Goal: Transaction & Acquisition: Obtain resource

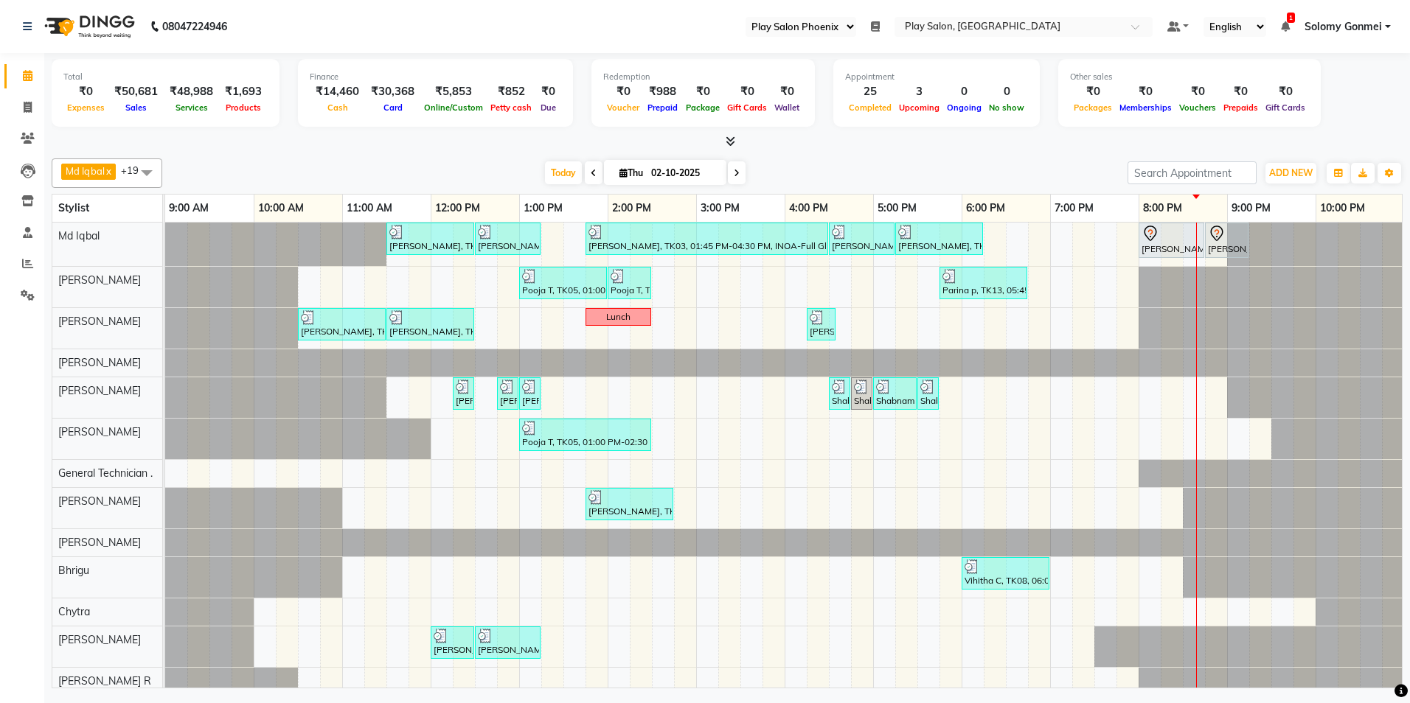
select select "90"
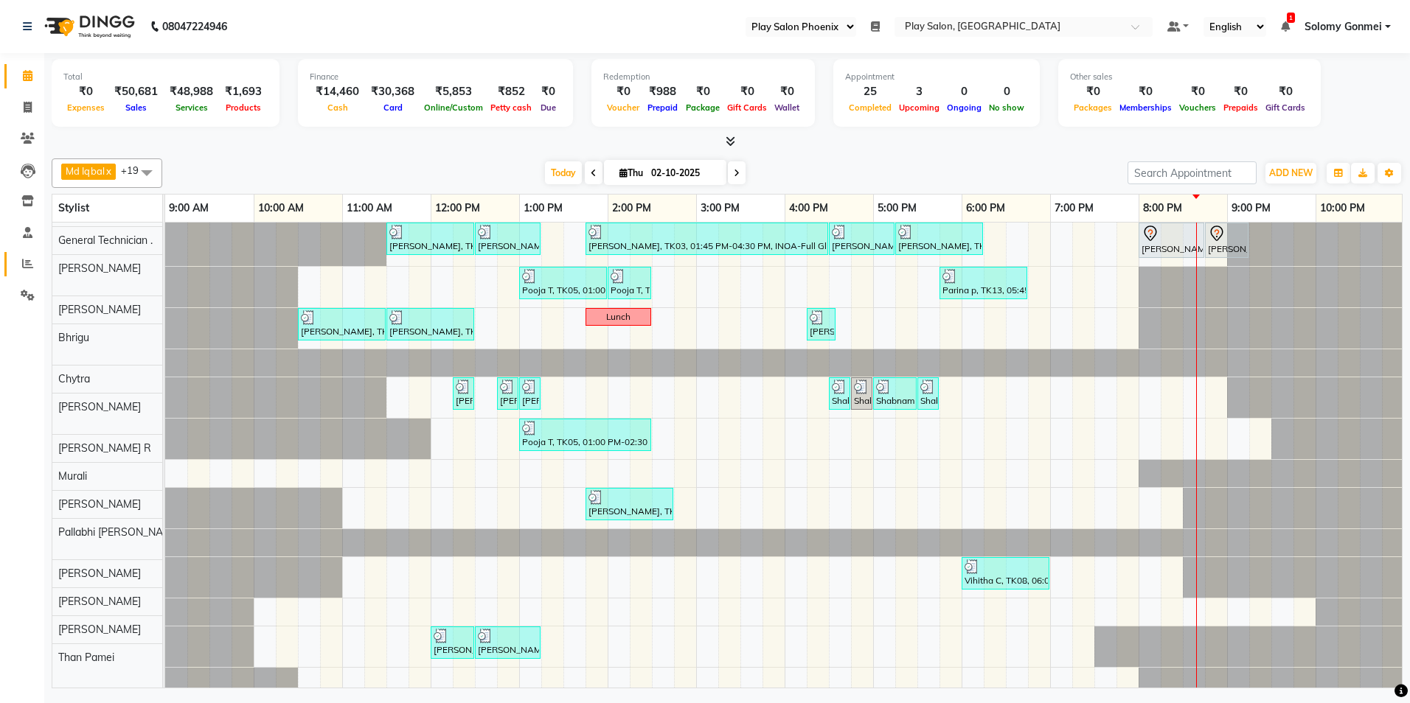
scroll to position [244, 0]
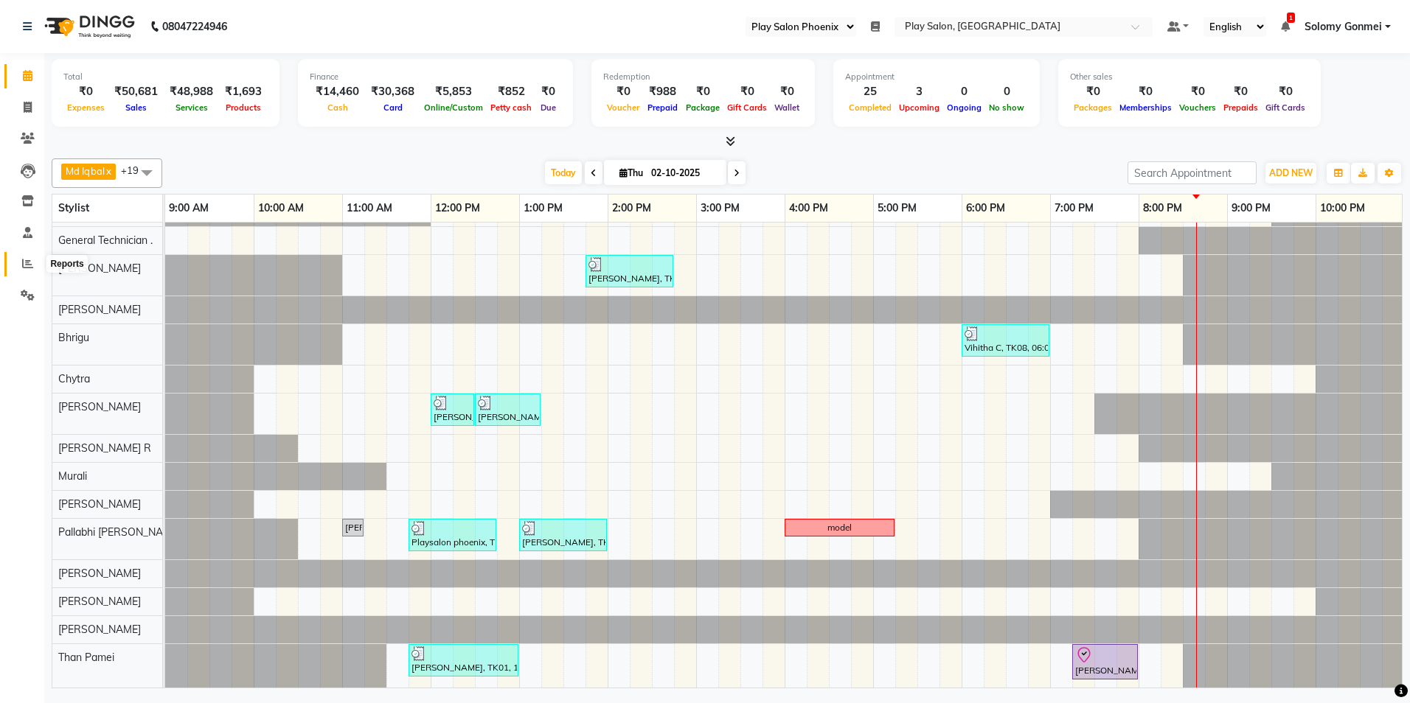
click at [27, 266] on icon at bounding box center [27, 263] width 11 height 11
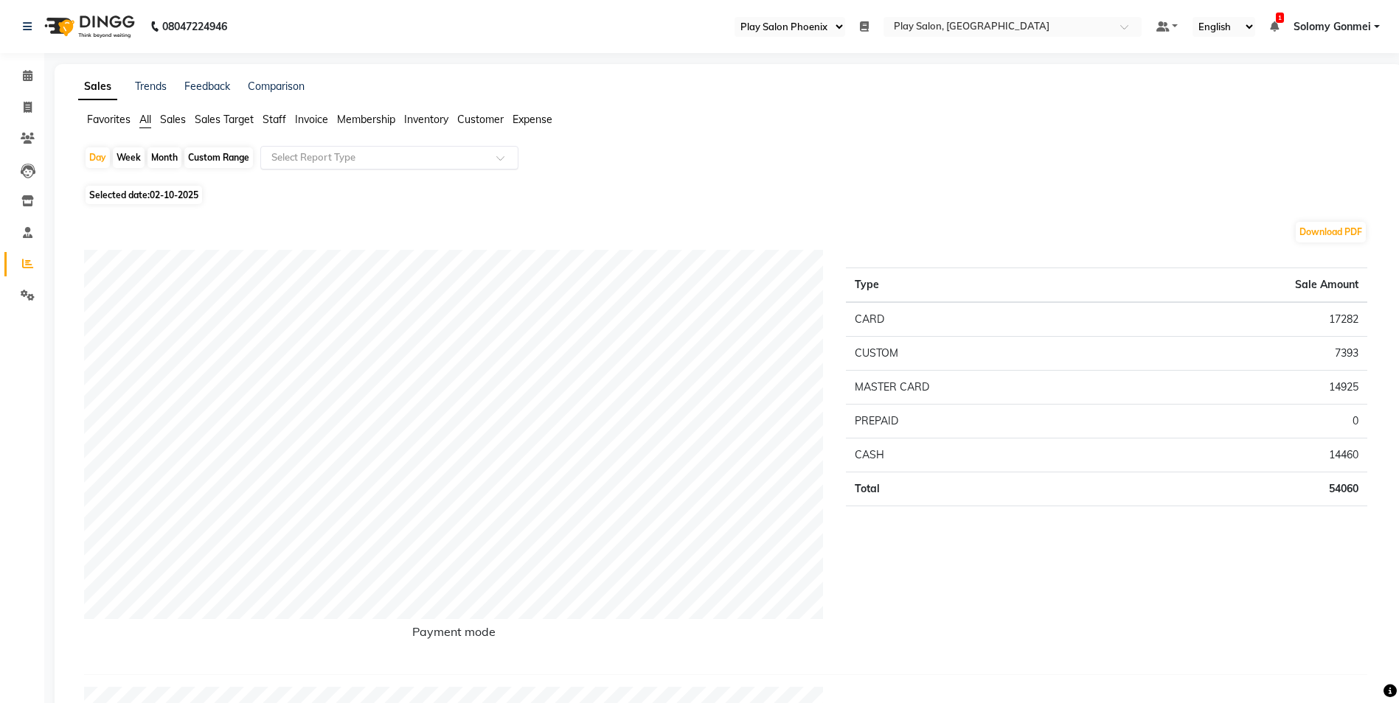
click at [323, 159] on input "text" at bounding box center [374, 157] width 212 height 15
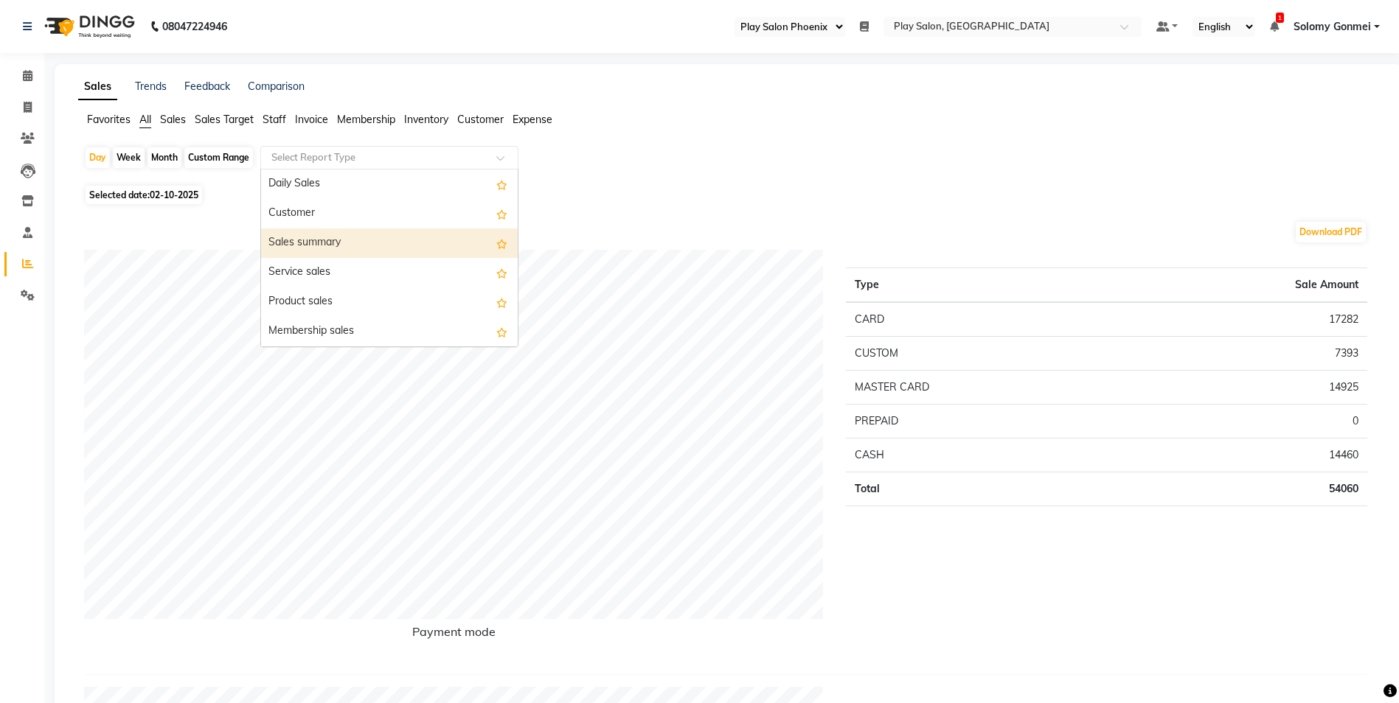
click at [304, 246] on div "Sales summary" at bounding box center [389, 243] width 257 height 29
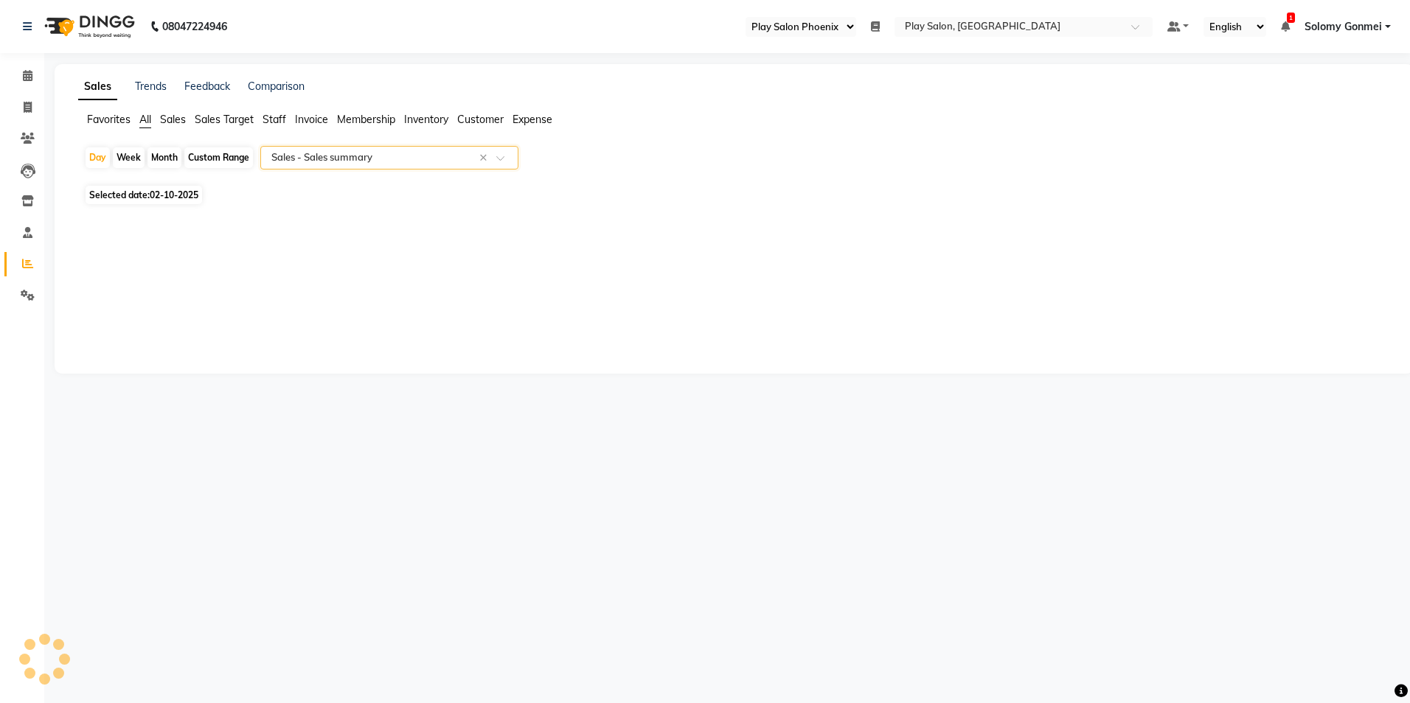
select select "full_report"
select select "csv"
click at [274, 122] on span "Staff" at bounding box center [274, 119] width 24 height 13
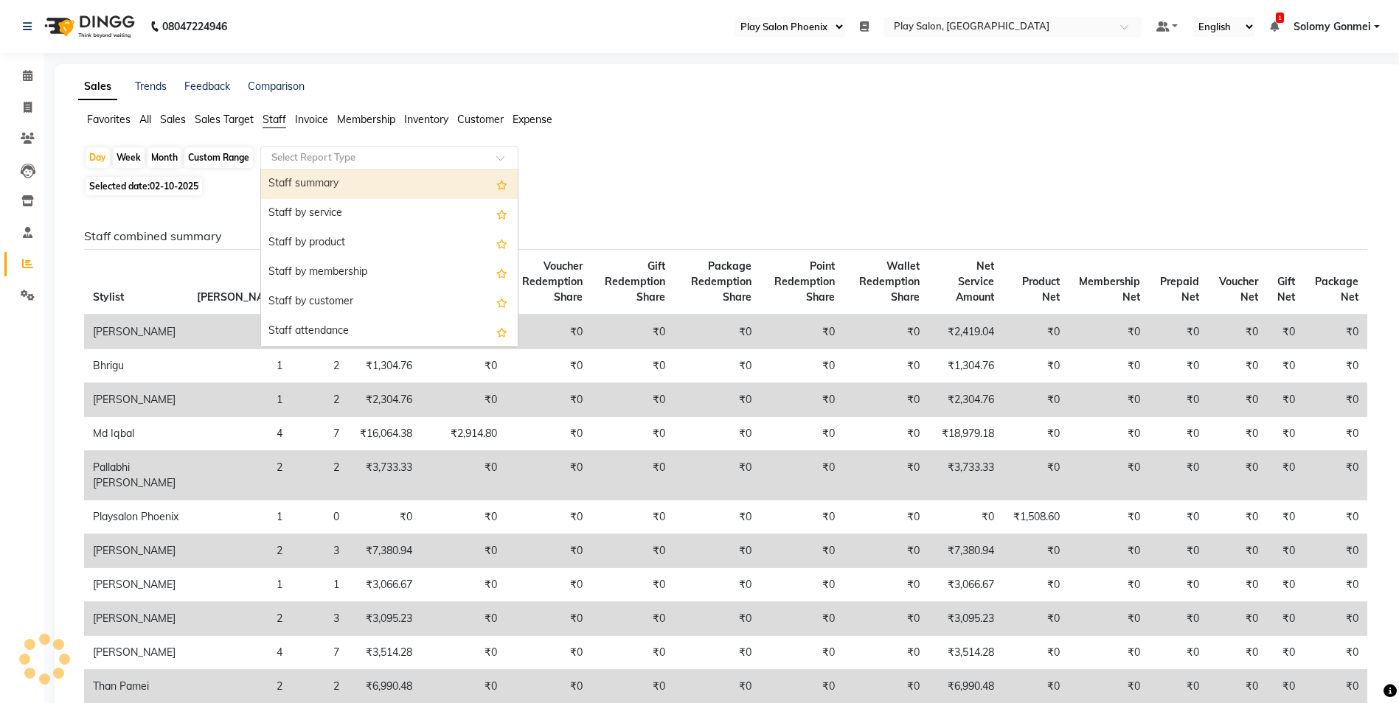
click at [329, 161] on input "text" at bounding box center [374, 157] width 212 height 15
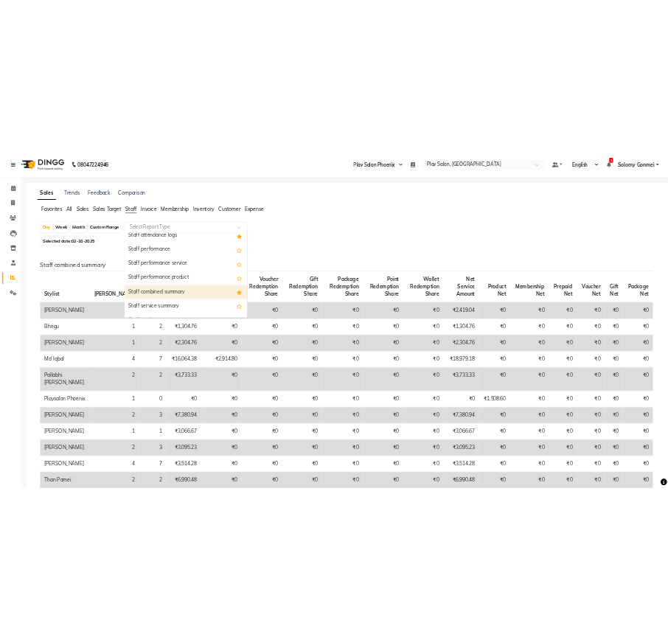
scroll to position [221, 0]
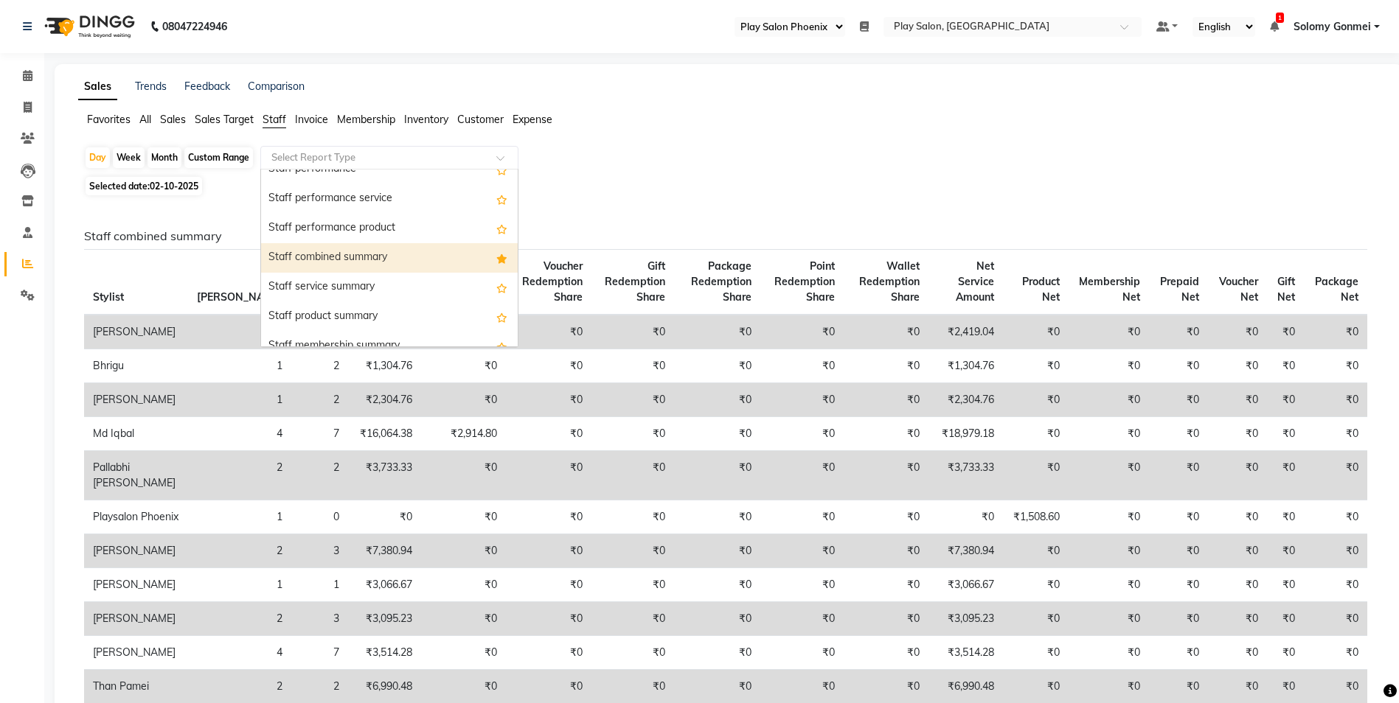
click at [350, 260] on div "Staff combined summary" at bounding box center [389, 257] width 257 height 29
select select "full_report"
select select "csv"
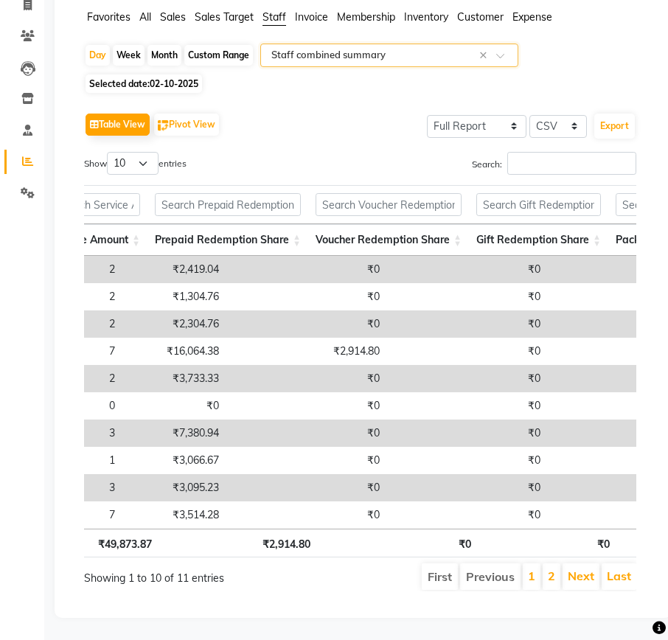
scroll to position [0, 0]
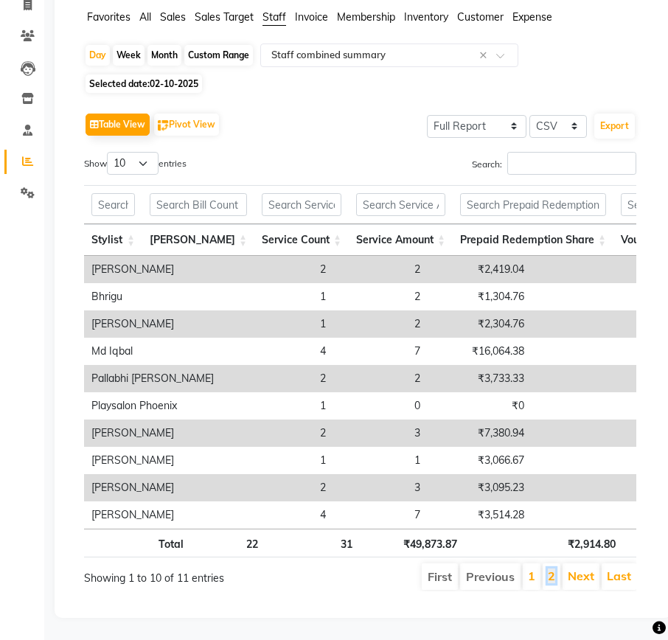
drag, startPoint x: 551, startPoint y: 566, endPoint x: 549, endPoint y: 546, distance: 20.8
click at [551, 568] on link "2" at bounding box center [551, 575] width 7 height 15
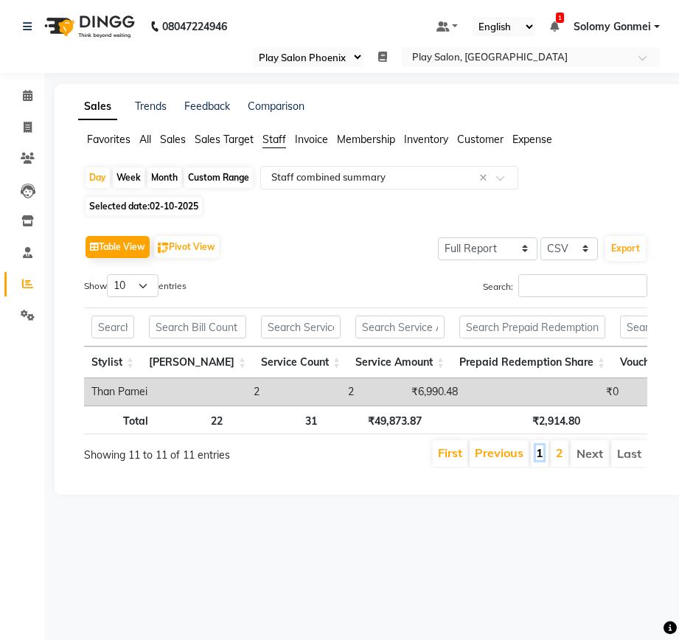
click at [539, 460] on link "1" at bounding box center [539, 452] width 7 height 15
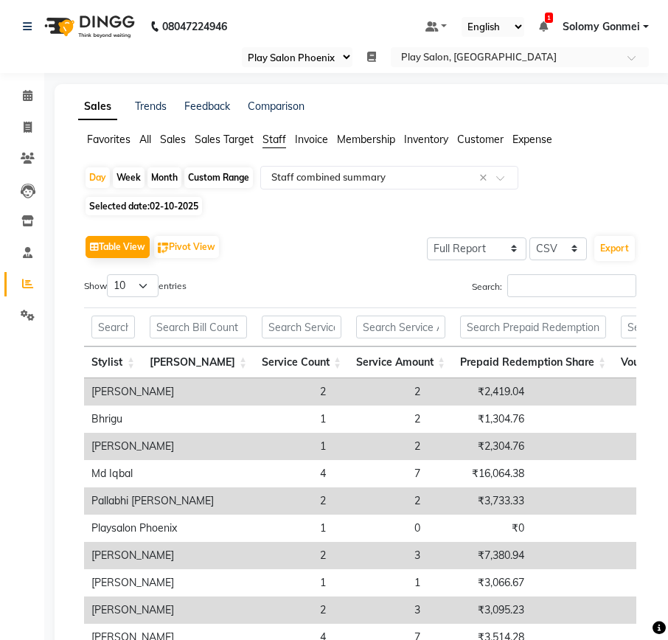
click at [481, 140] on span "Customer" at bounding box center [480, 139] width 46 height 13
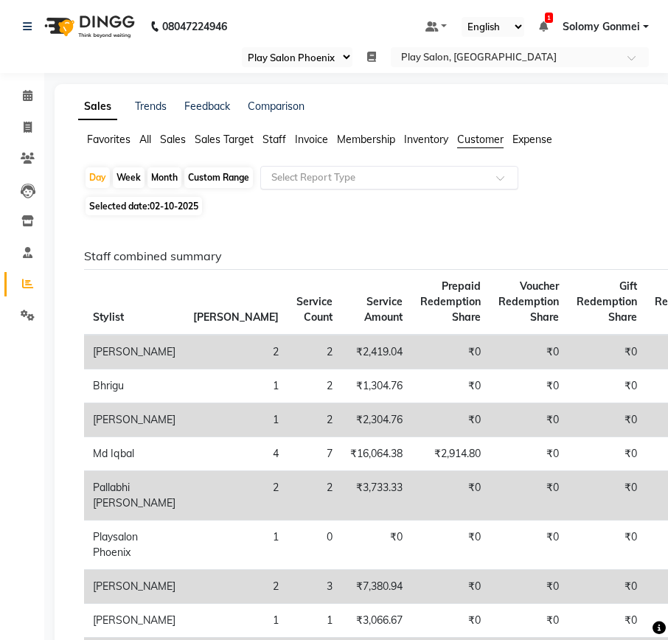
click at [467, 180] on input "text" at bounding box center [374, 177] width 212 height 15
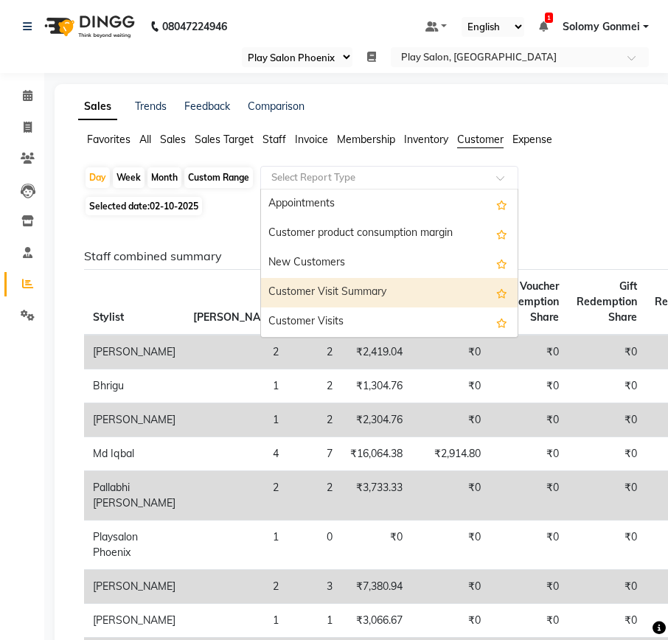
click at [341, 289] on div "Customer Visit Summary" at bounding box center [389, 292] width 257 height 29
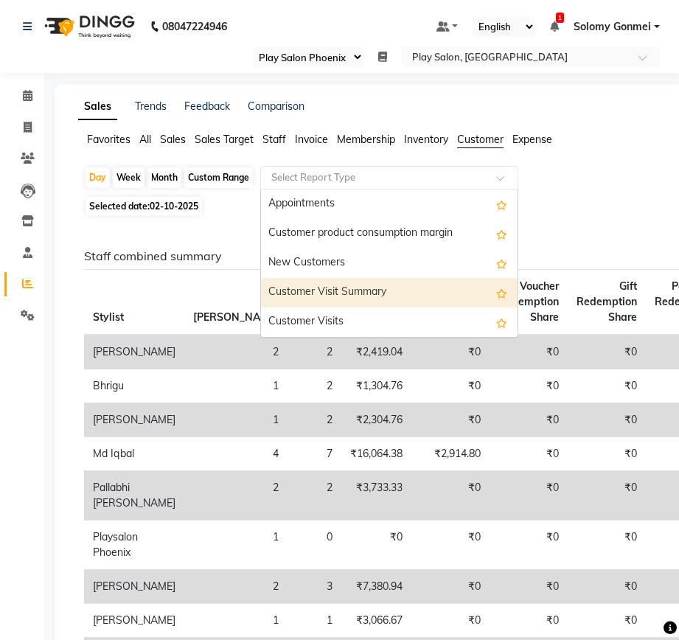
select select "full_report"
select select "csv"
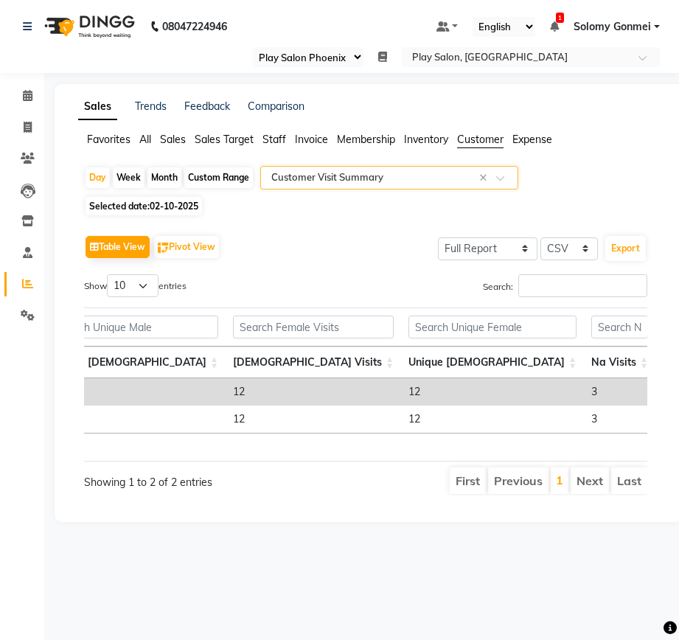
scroll to position [0, 418]
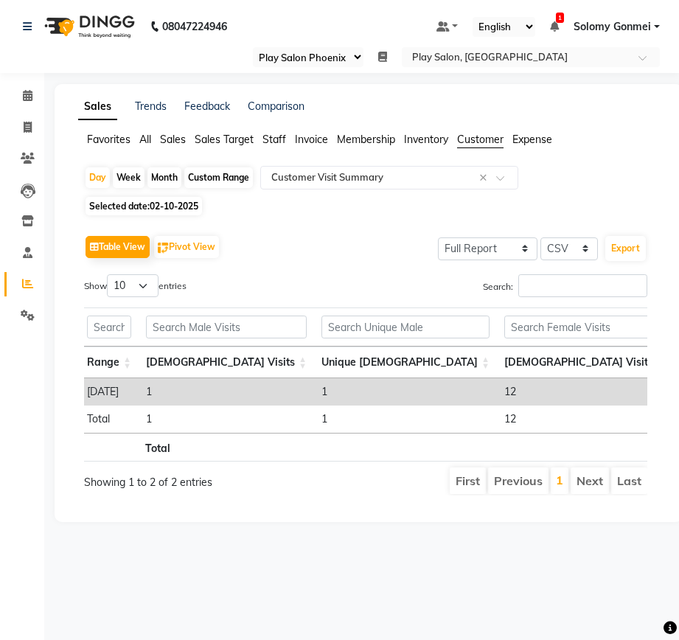
click at [165, 141] on span "Sales" at bounding box center [173, 139] width 26 height 13
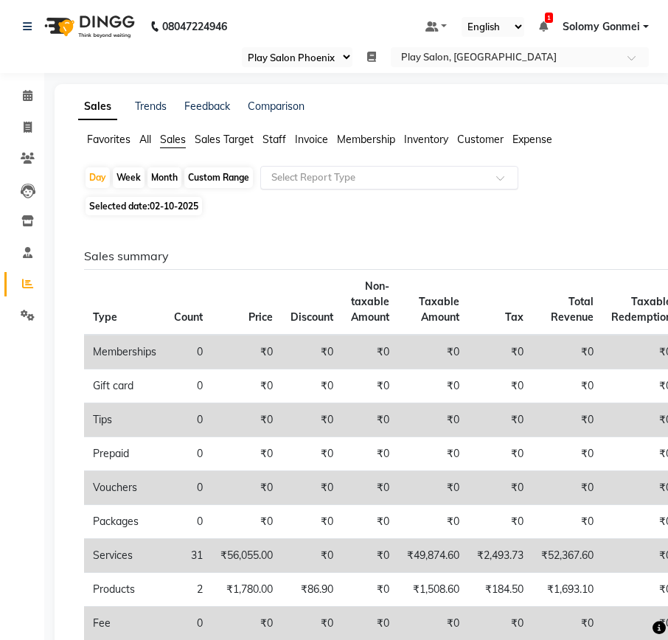
click at [347, 174] on input "text" at bounding box center [374, 177] width 212 height 15
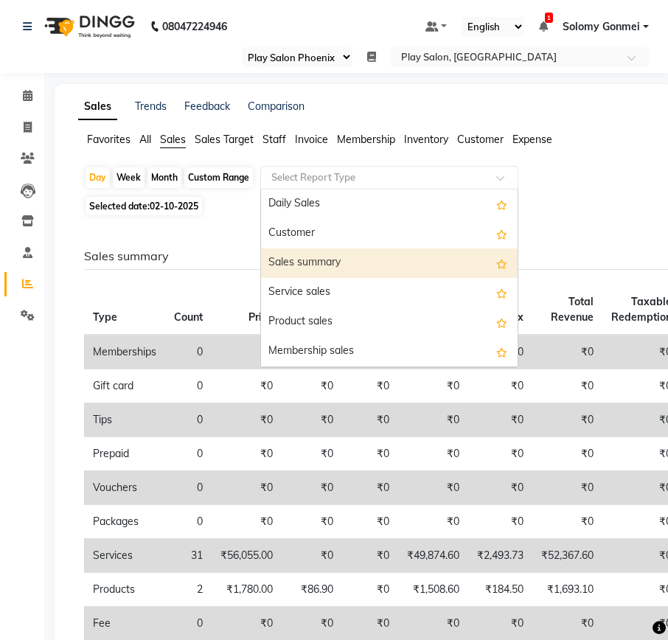
click at [319, 260] on div "Sales summary" at bounding box center [389, 262] width 257 height 29
select select "full_report"
select select "csv"
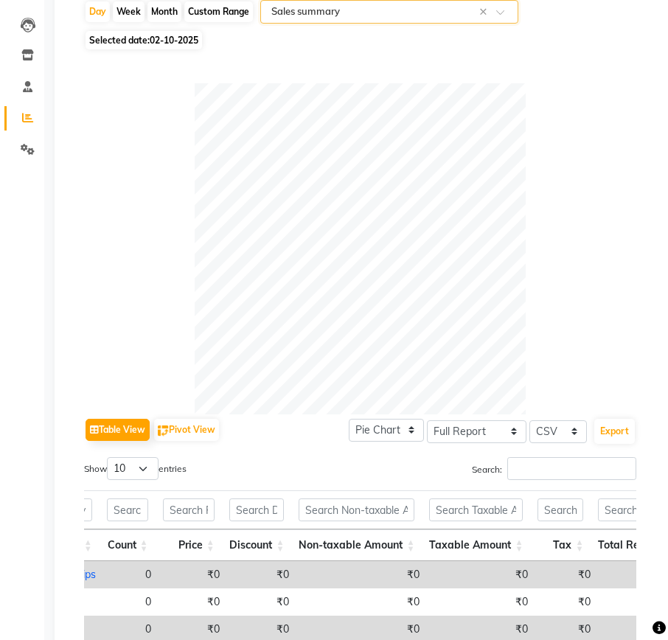
scroll to position [0, 0]
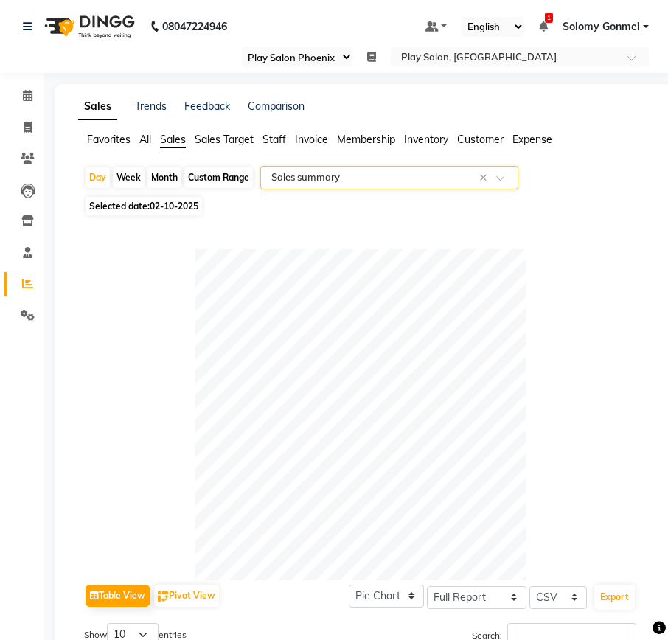
click at [275, 142] on span "Staff" at bounding box center [274, 139] width 24 height 13
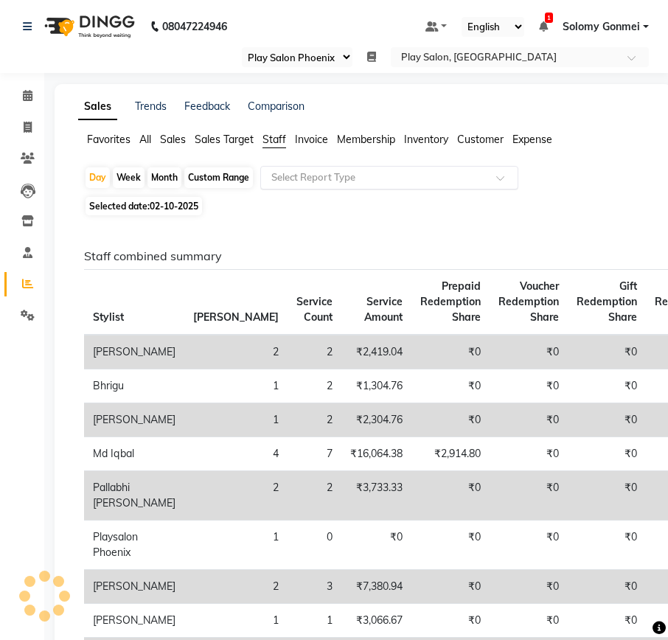
click at [355, 176] on input "text" at bounding box center [374, 177] width 212 height 15
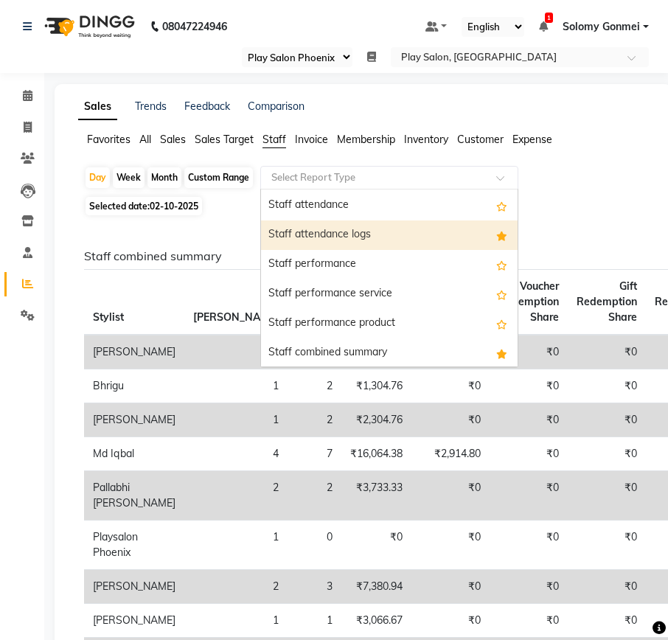
scroll to position [147, 0]
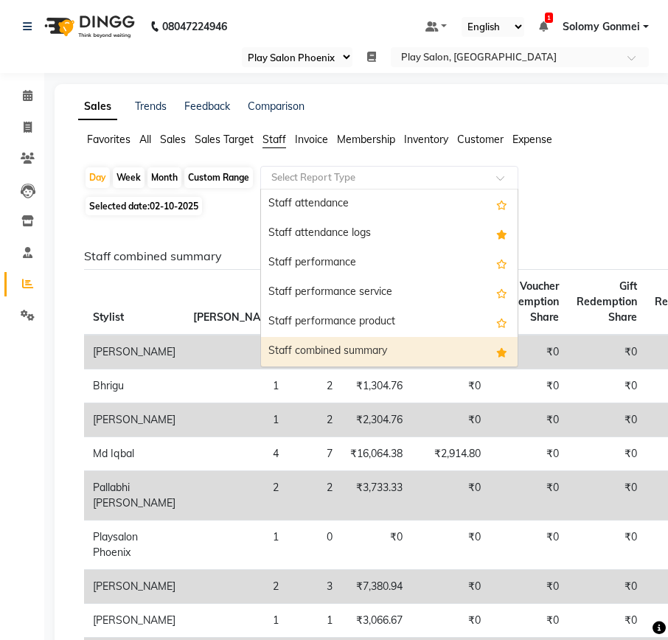
click at [324, 344] on div "Staff combined summary" at bounding box center [389, 351] width 257 height 29
select select "full_report"
select select "csv"
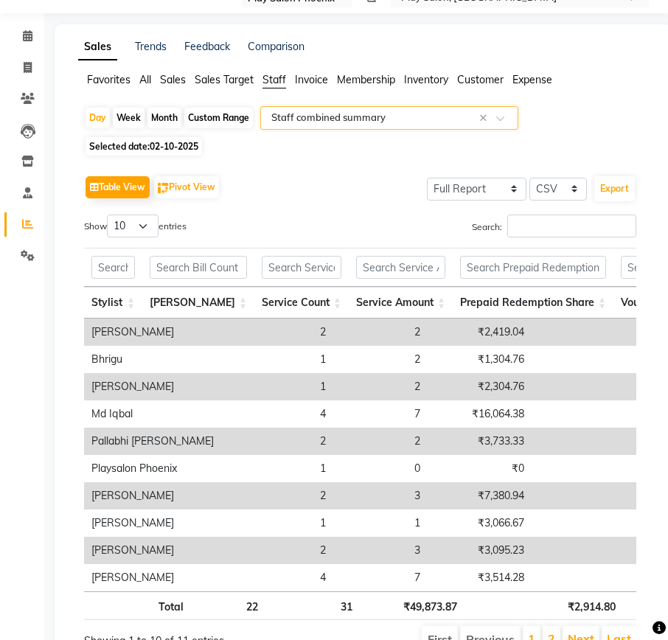
scroll to position [0, 0]
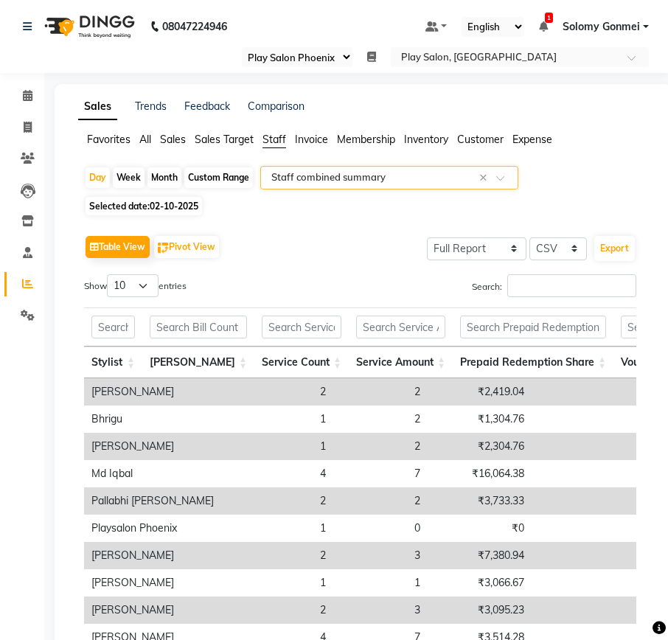
click at [170, 142] on span "Sales" at bounding box center [173, 139] width 26 height 13
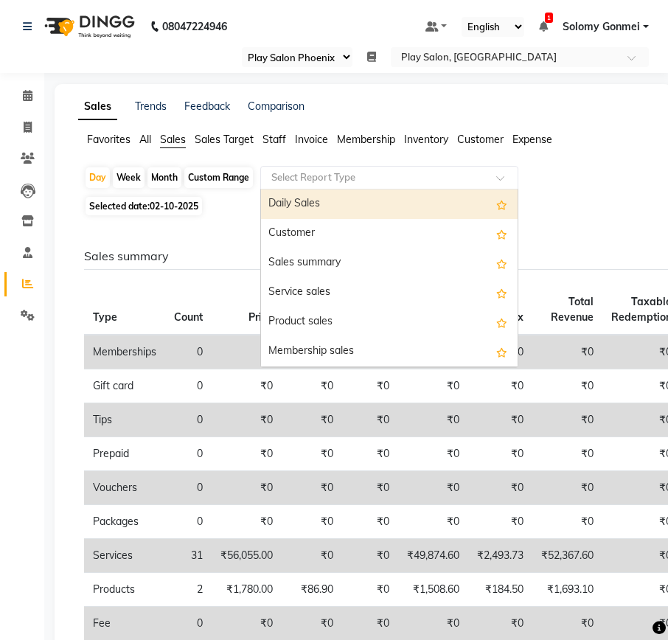
click at [333, 175] on input "text" at bounding box center [374, 177] width 212 height 15
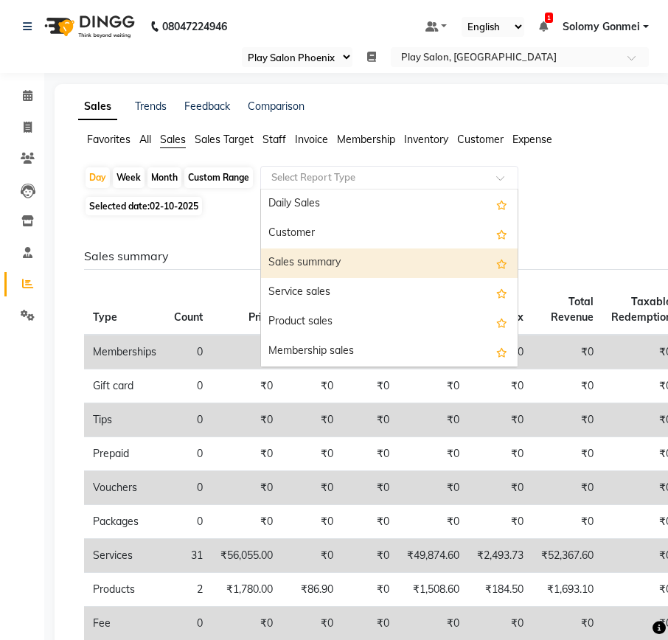
click at [316, 263] on div "Sales summary" at bounding box center [389, 262] width 257 height 29
select select "full_report"
select select "csv"
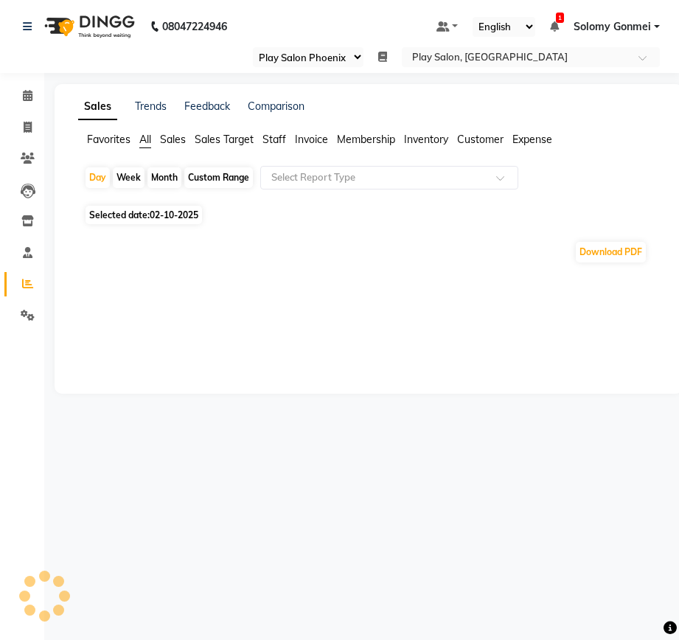
select select "90"
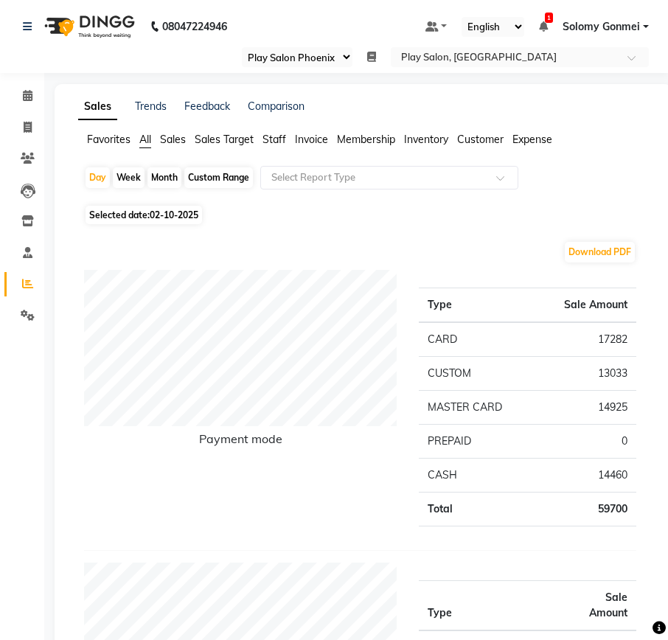
click at [176, 142] on span "Sales" at bounding box center [173, 139] width 26 height 13
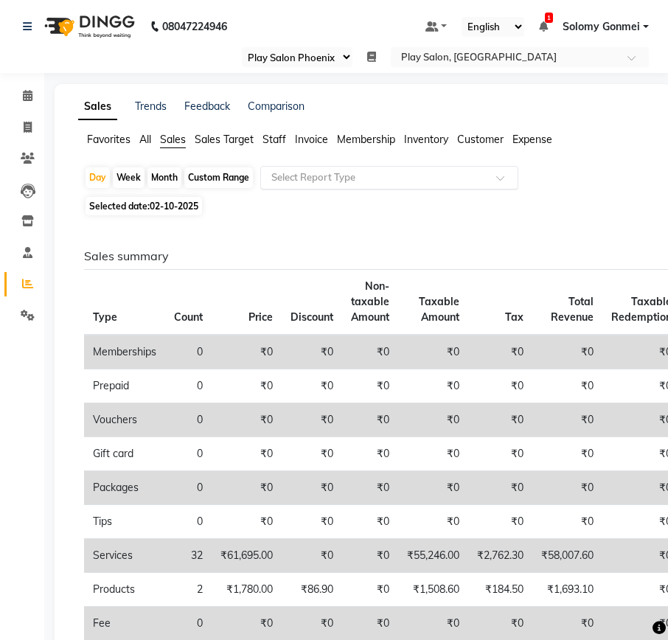
click at [304, 178] on input "text" at bounding box center [374, 177] width 212 height 15
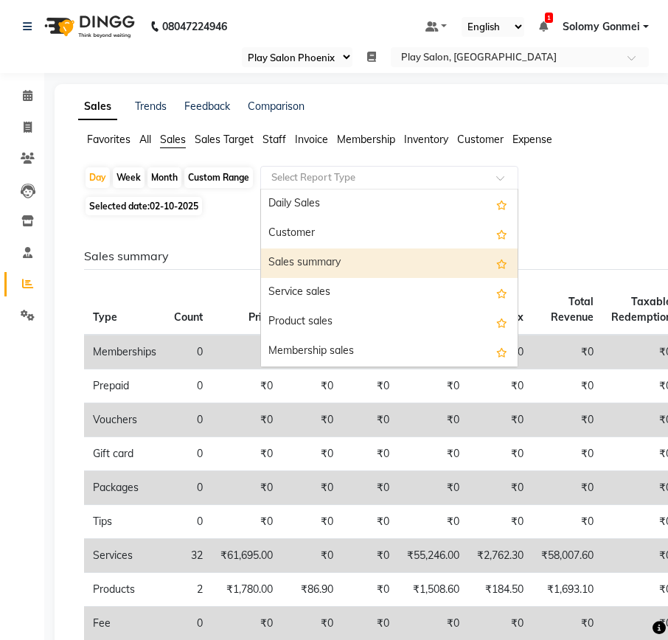
click at [310, 262] on div "Sales summary" at bounding box center [389, 262] width 257 height 29
select select "full_report"
select select "csv"
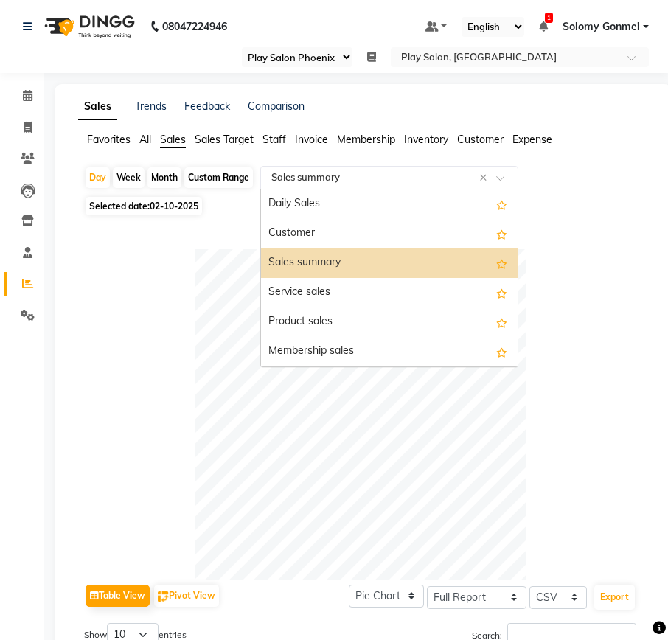
click at [323, 180] on input "text" at bounding box center [374, 177] width 212 height 15
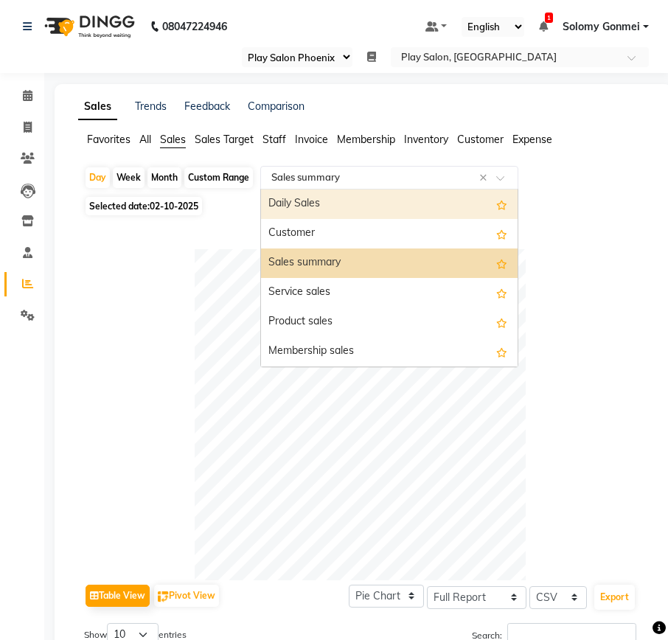
click at [309, 201] on div "Daily Sales" at bounding box center [389, 203] width 257 height 29
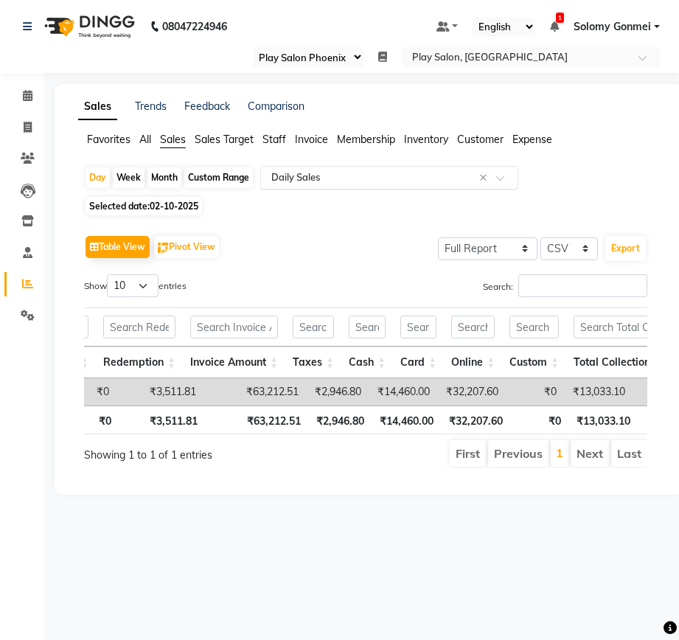
click at [333, 174] on input "text" at bounding box center [374, 177] width 212 height 15
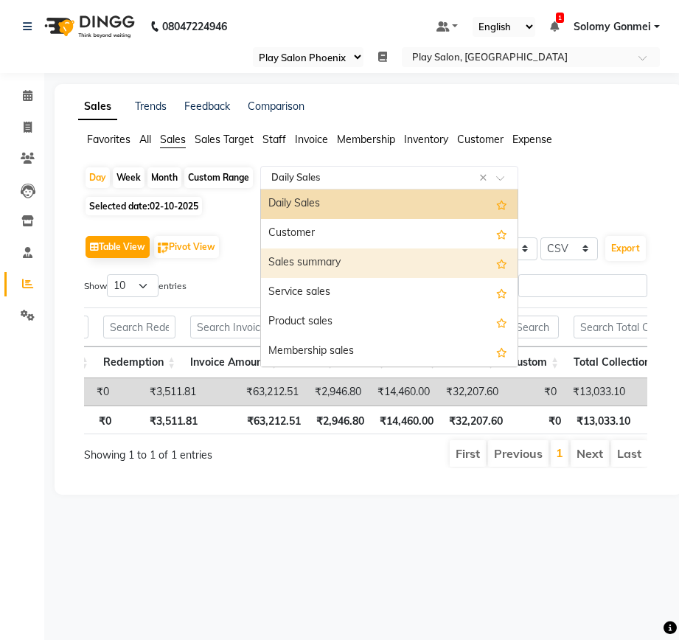
click at [307, 264] on div "Sales summary" at bounding box center [389, 262] width 257 height 29
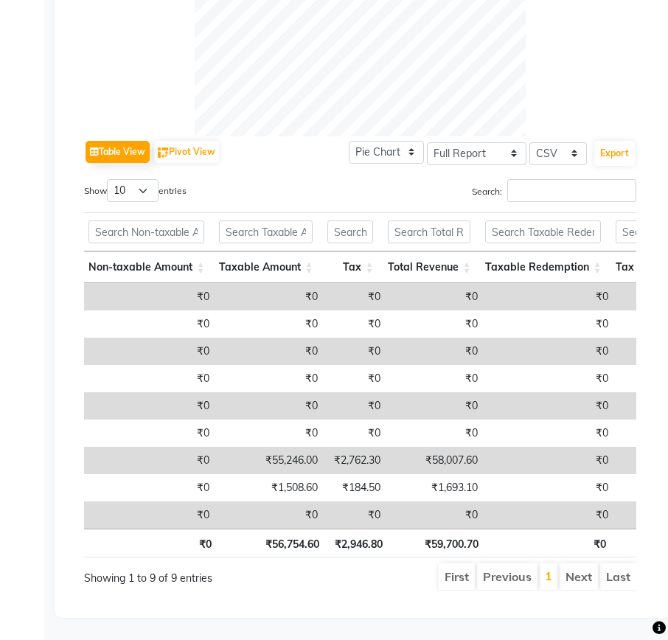
scroll to position [0, 311]
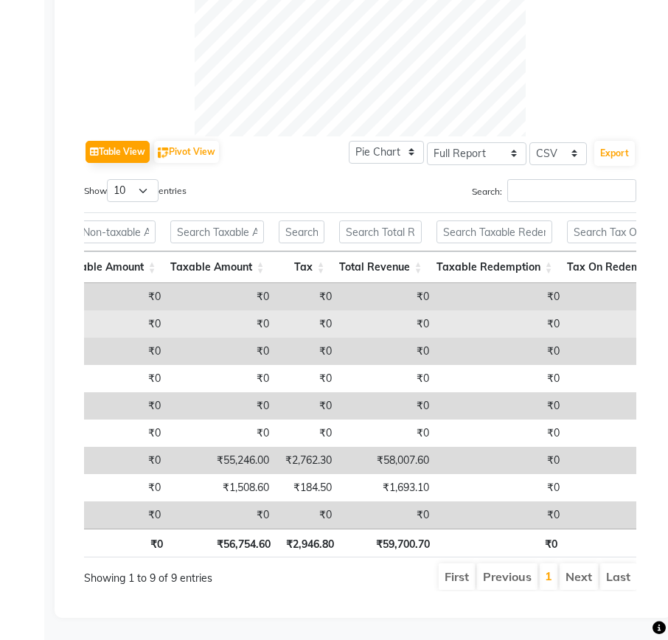
drag, startPoint x: 392, startPoint y: 326, endPoint x: 386, endPoint y: 307, distance: 20.1
click at [392, 338] on td "₹0" at bounding box center [387, 351] width 97 height 27
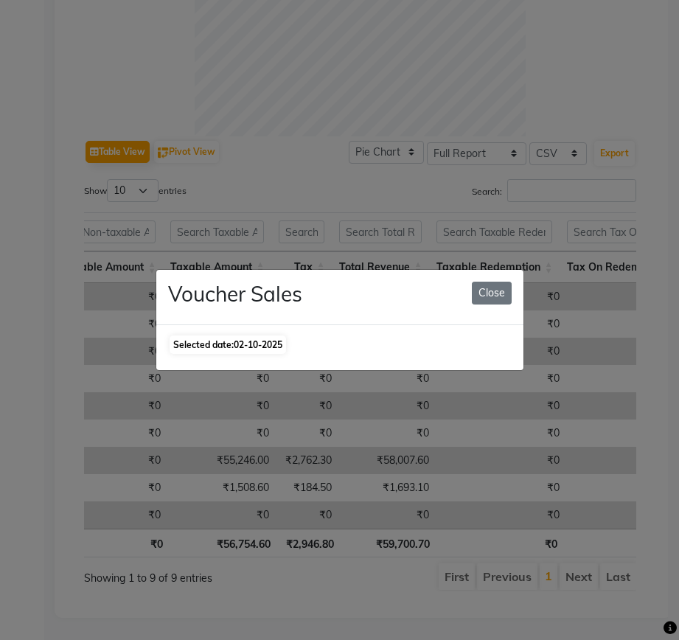
click at [526, 439] on ngb-modal-window "Voucher Sales Close Selected date: 02-10-2025" at bounding box center [339, 320] width 679 height 640
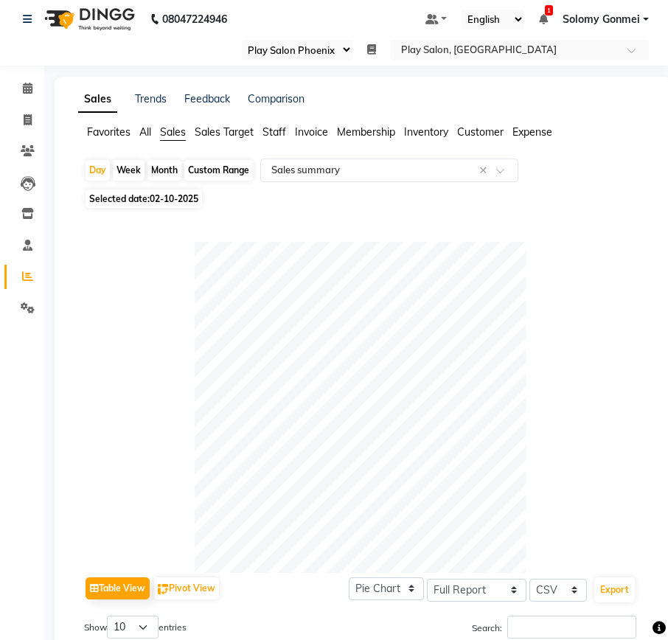
scroll to position [0, 0]
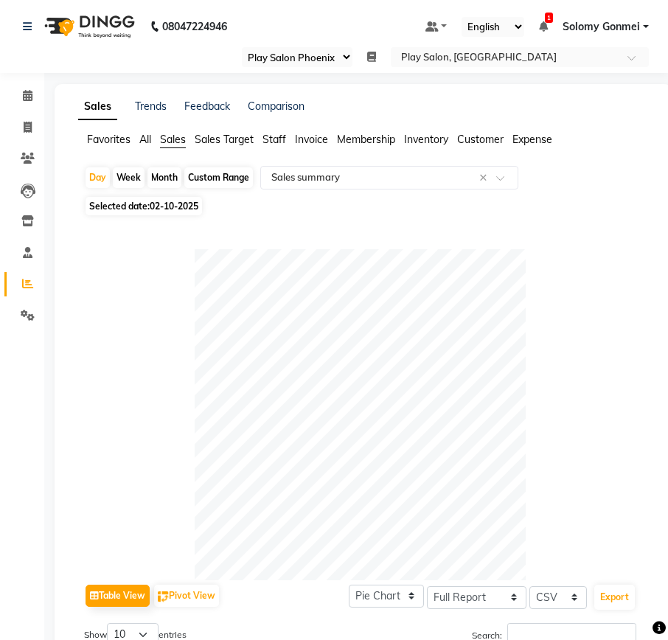
click at [270, 142] on span "Staff" at bounding box center [274, 139] width 24 height 13
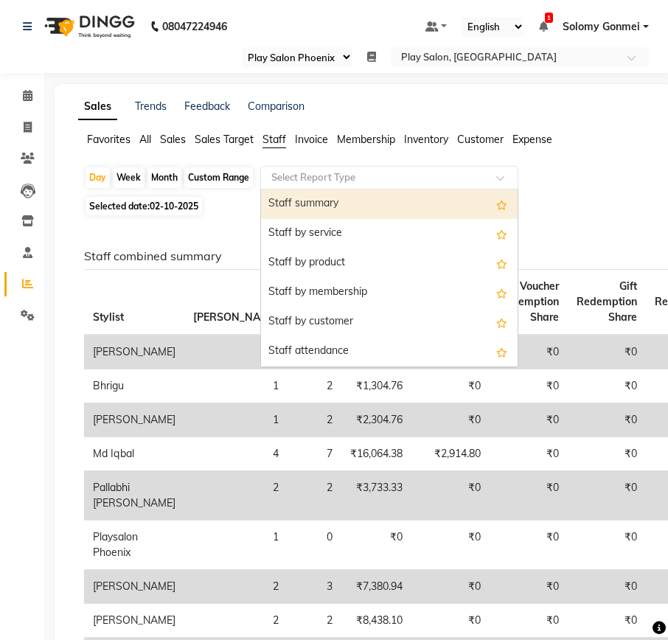
click at [348, 174] on input "text" at bounding box center [374, 177] width 212 height 15
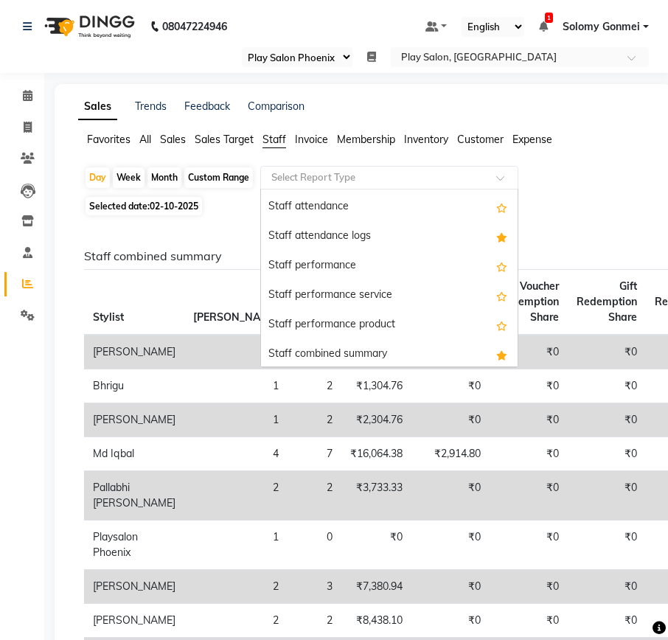
scroll to position [147, 0]
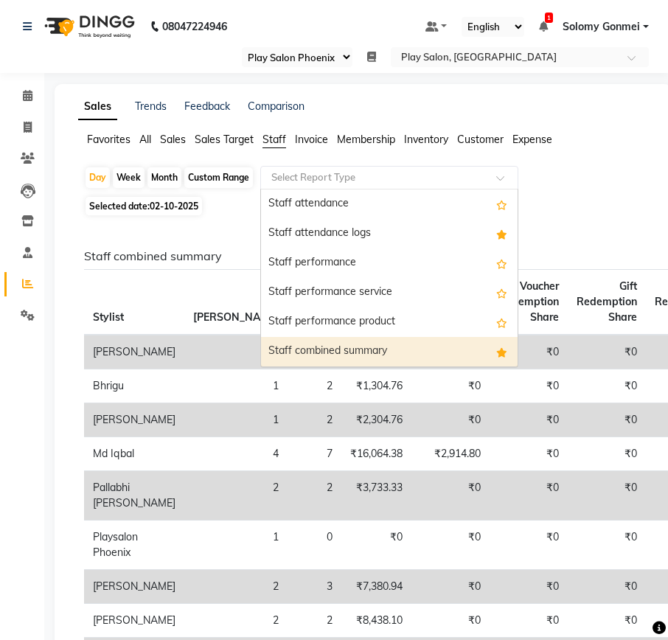
click at [353, 347] on div "Staff combined summary" at bounding box center [389, 351] width 257 height 29
select select "full_report"
select select "csv"
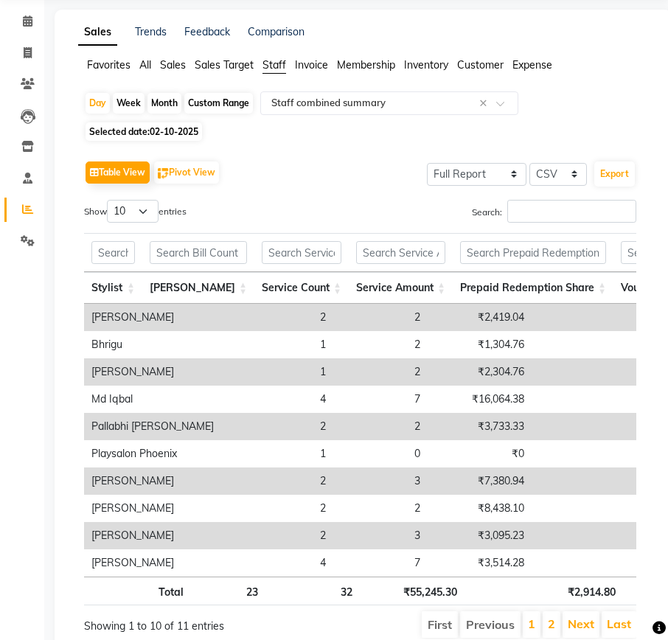
scroll to position [0, 0]
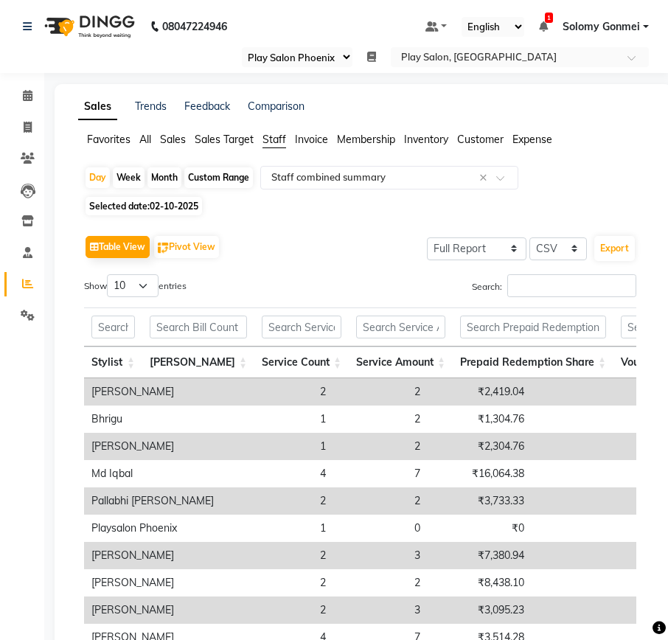
drag, startPoint x: 172, startPoint y: 137, endPoint x: 184, endPoint y: 137, distance: 11.8
click at [172, 137] on span "Sales" at bounding box center [173, 139] width 26 height 13
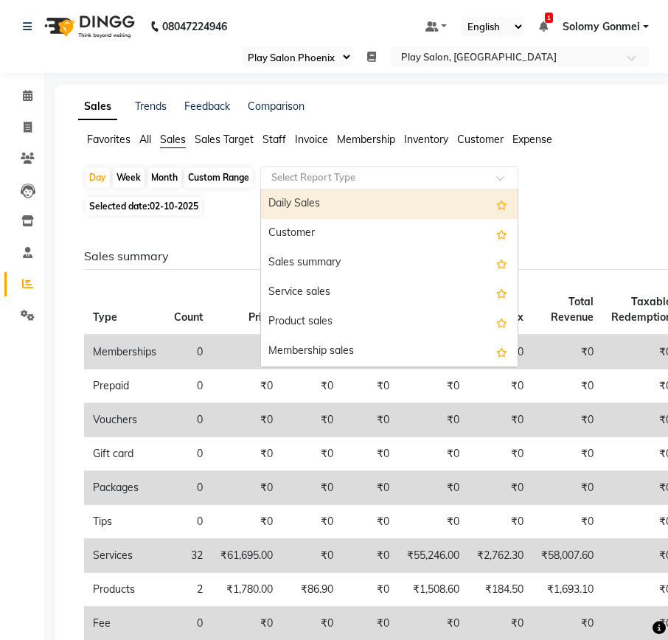
click at [340, 172] on input "text" at bounding box center [374, 177] width 212 height 15
click at [279, 143] on span "Staff" at bounding box center [274, 139] width 24 height 13
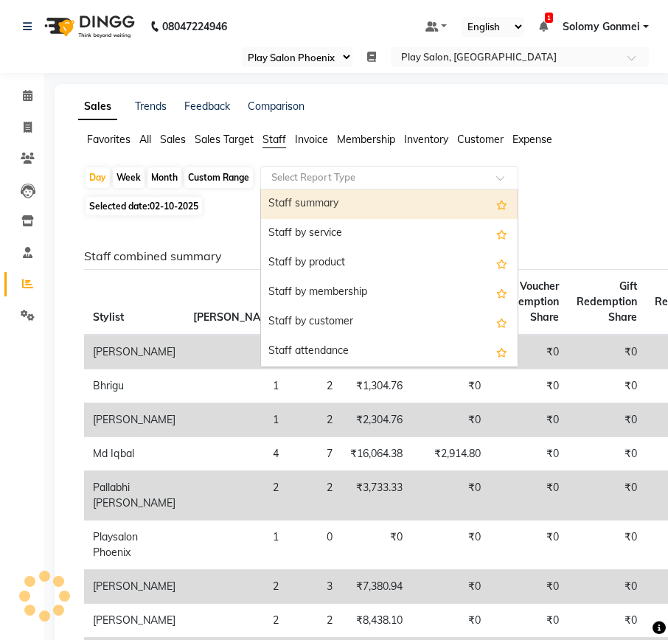
click at [324, 178] on input "text" at bounding box center [374, 177] width 212 height 15
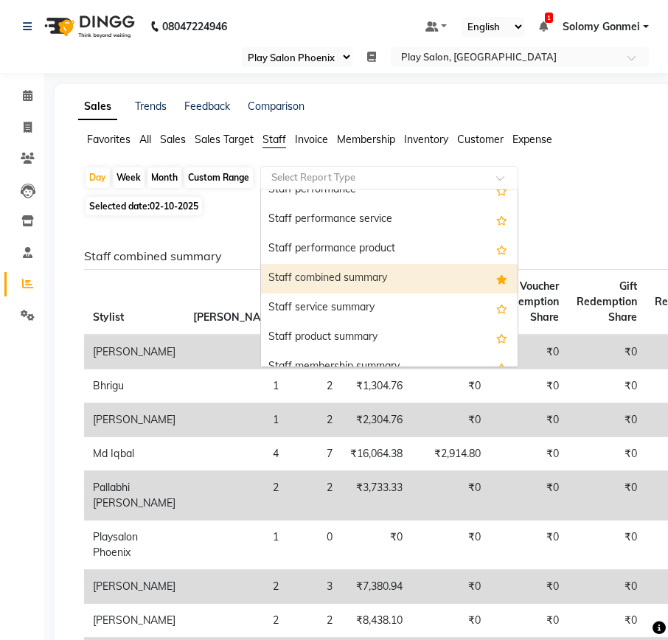
scroll to position [221, 0]
click at [313, 281] on div "Staff combined summary" at bounding box center [389, 277] width 257 height 29
select select "full_report"
select select "csv"
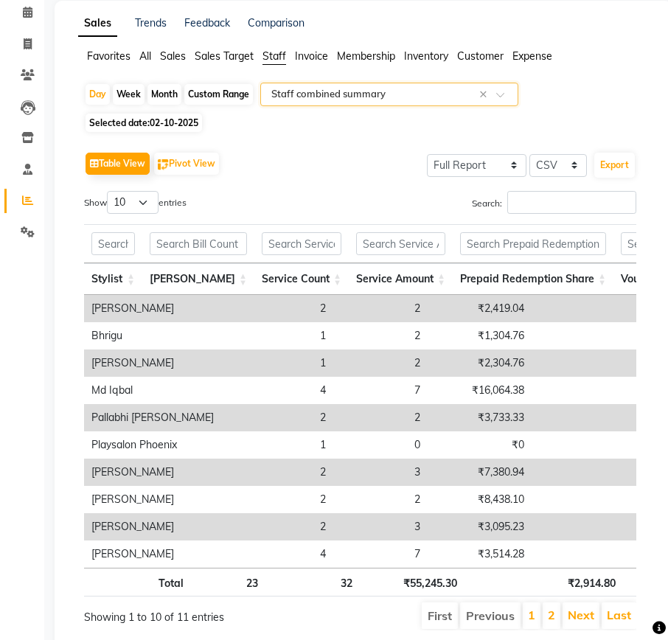
scroll to position [0, 0]
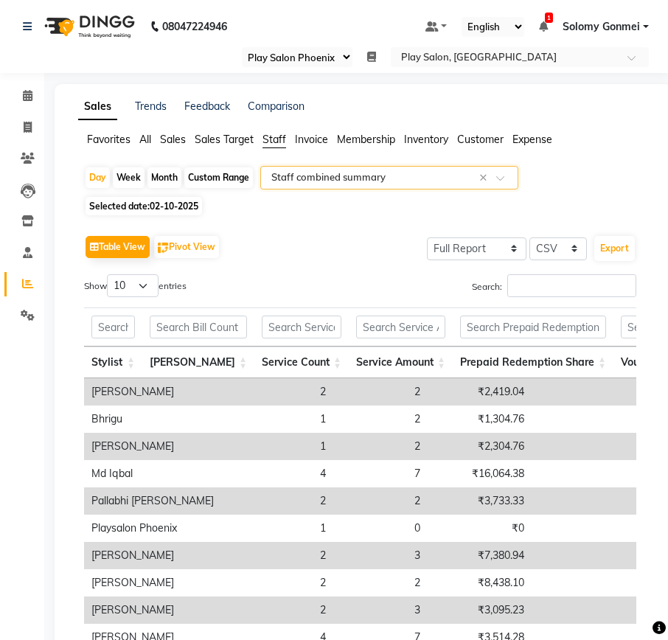
click at [166, 139] on span "Sales" at bounding box center [173, 139] width 26 height 13
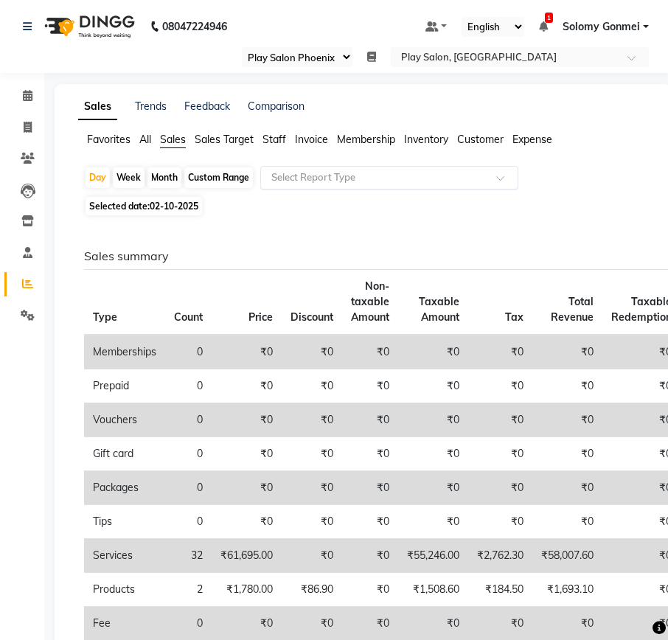
click at [324, 171] on input "text" at bounding box center [374, 177] width 212 height 15
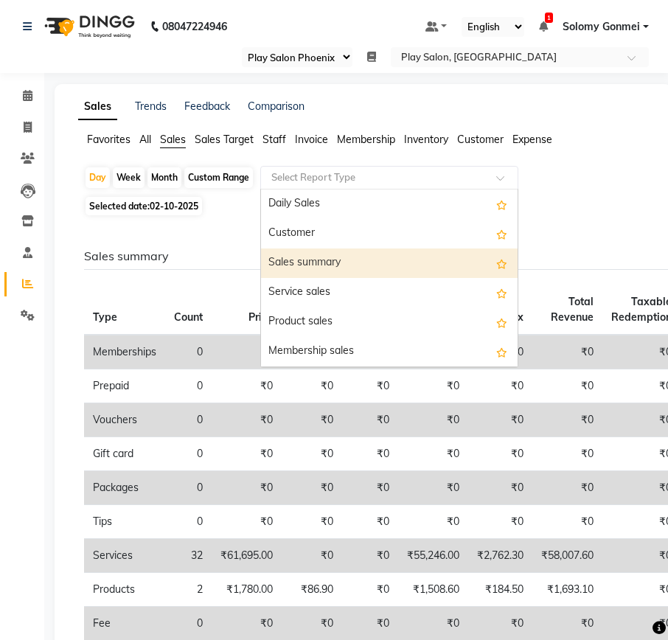
click at [324, 264] on div "Sales summary" at bounding box center [389, 262] width 257 height 29
select select "full_report"
select select "csv"
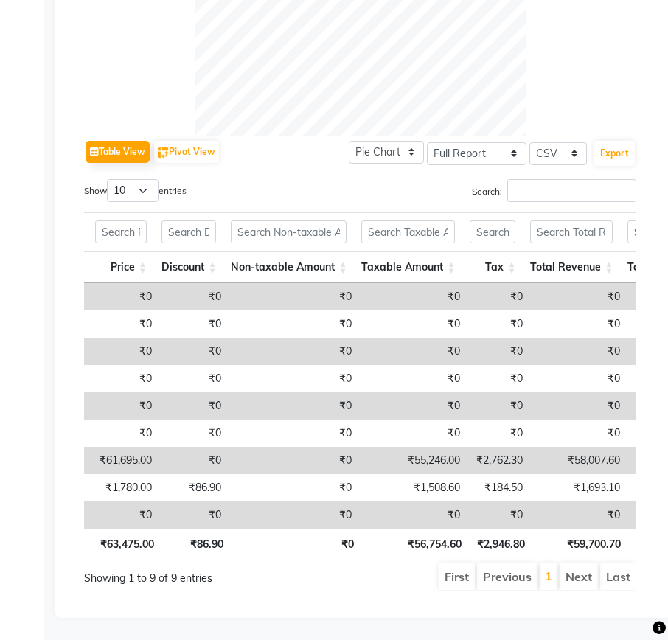
scroll to position [0, 164]
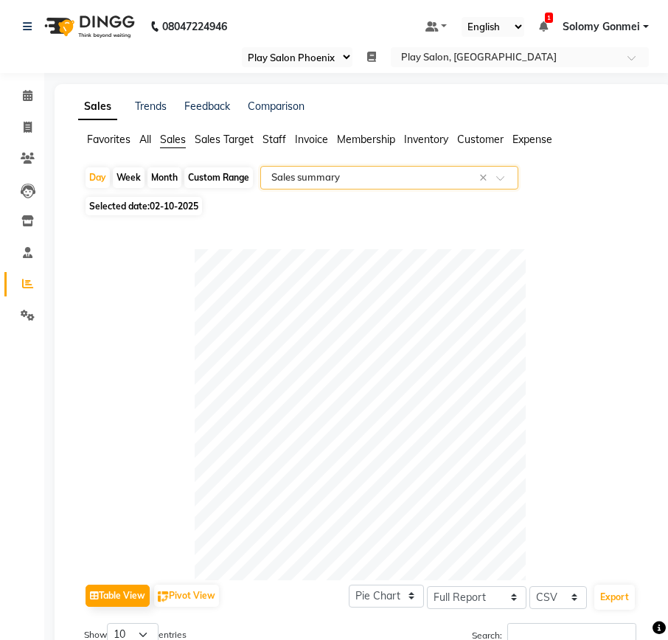
click at [277, 138] on span "Staff" at bounding box center [274, 139] width 24 height 13
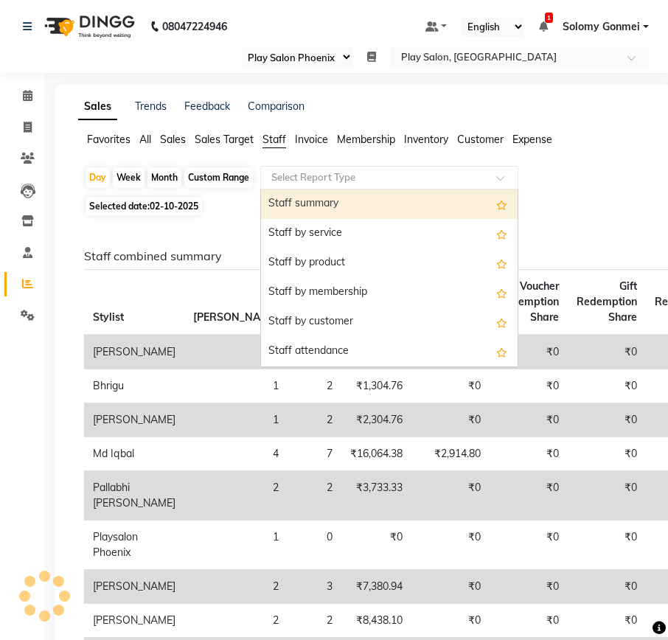
click at [355, 175] on input "text" at bounding box center [374, 177] width 212 height 15
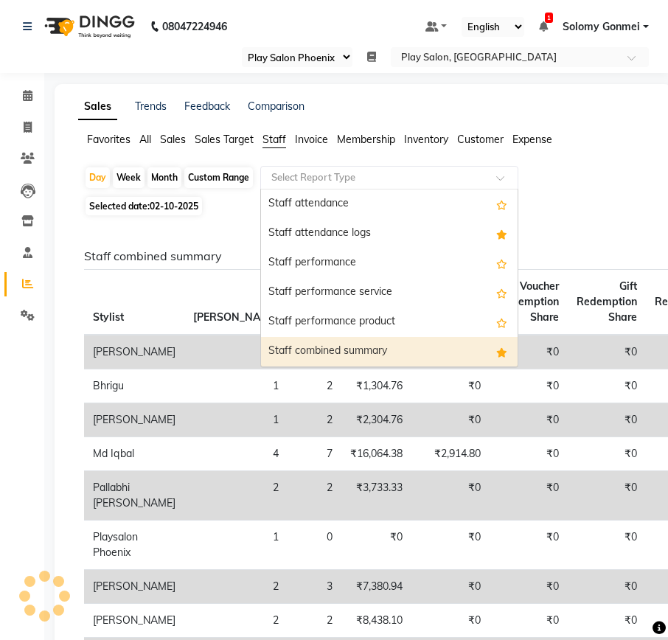
click at [362, 347] on div "Staff combined summary" at bounding box center [389, 351] width 257 height 29
select select "full_report"
select select "csv"
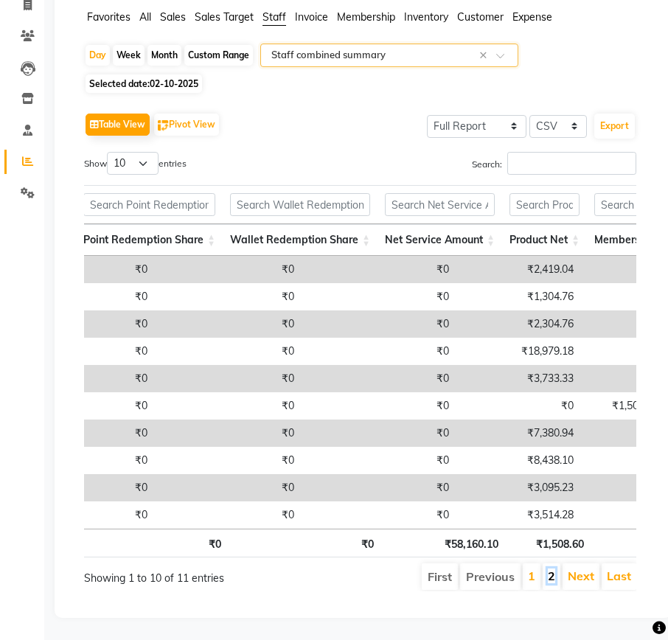
click at [554, 568] on link "2" at bounding box center [551, 575] width 7 height 15
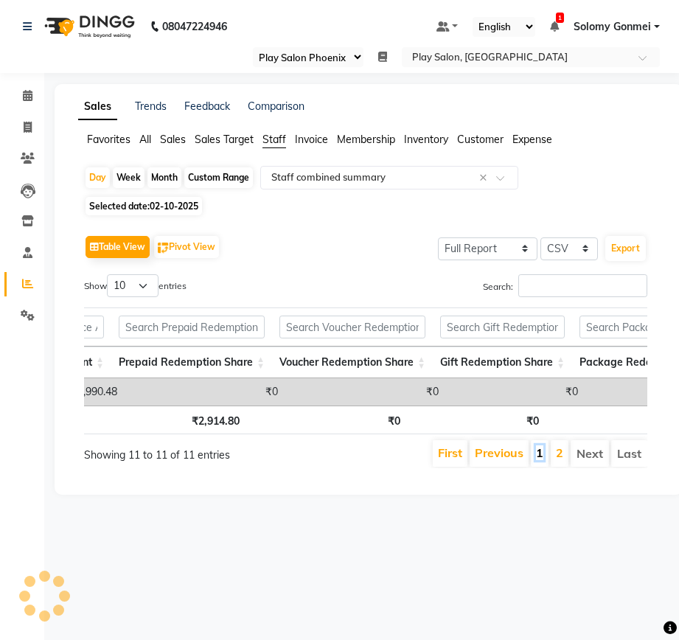
click at [542, 460] on link "1" at bounding box center [539, 452] width 7 height 15
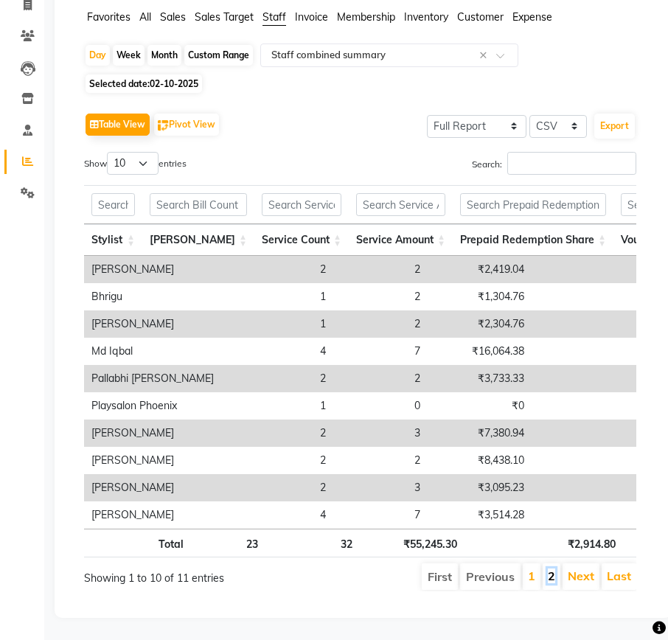
click at [549, 568] on link "2" at bounding box center [551, 575] width 7 height 15
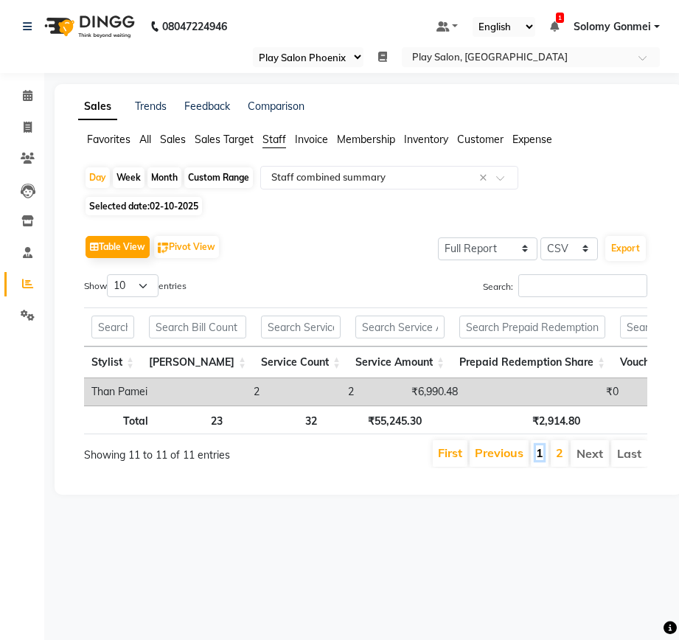
click at [541, 460] on link "1" at bounding box center [539, 452] width 7 height 15
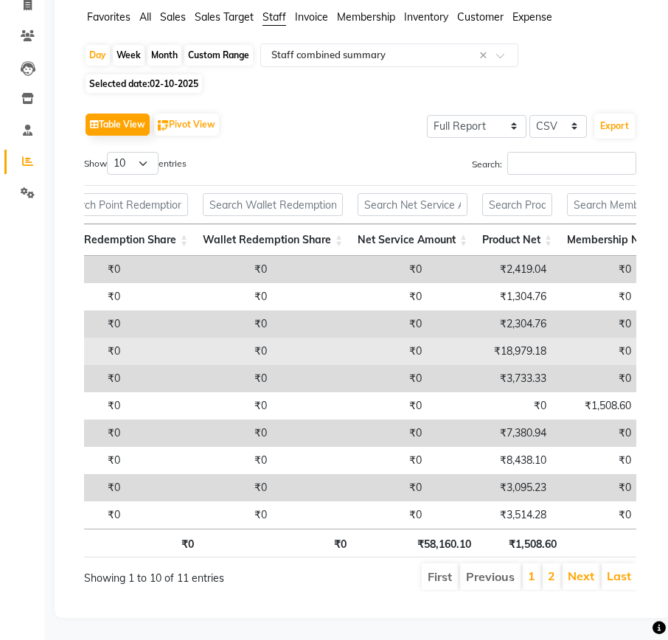
scroll to position [0, 0]
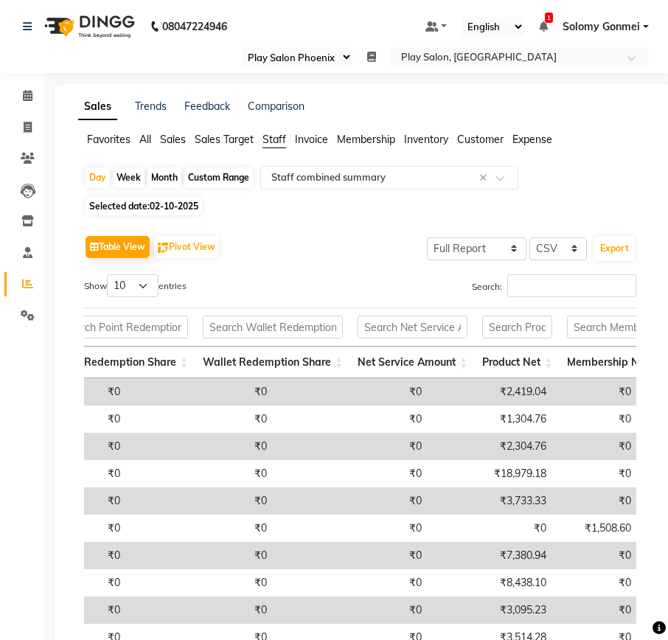
click at [172, 136] on span "Sales" at bounding box center [173, 139] width 26 height 13
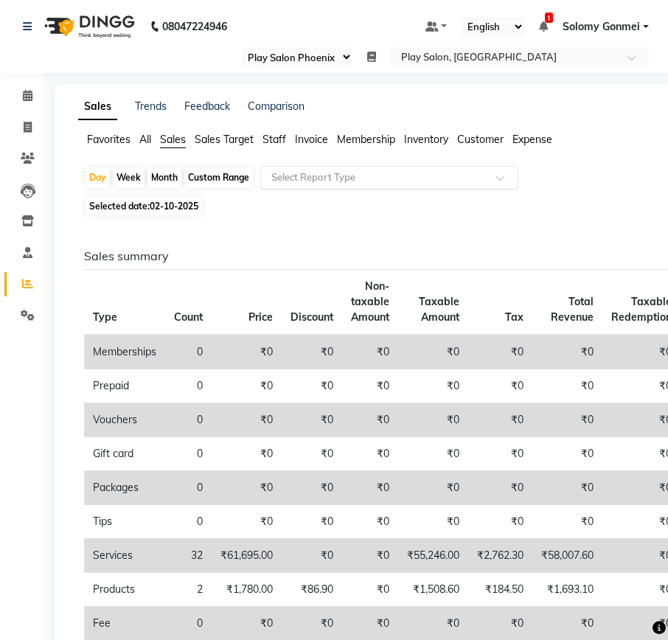
click at [335, 178] on input "text" at bounding box center [374, 177] width 212 height 15
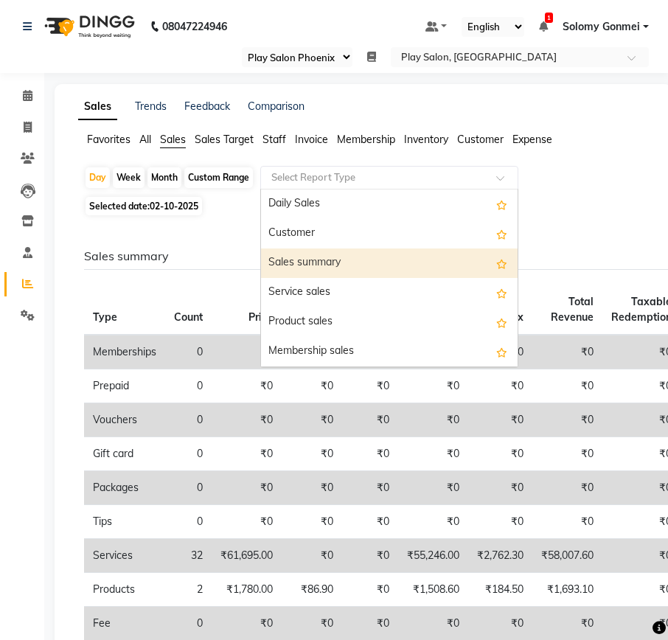
click at [314, 265] on div "Sales summary" at bounding box center [389, 262] width 257 height 29
select select "full_report"
select select "csv"
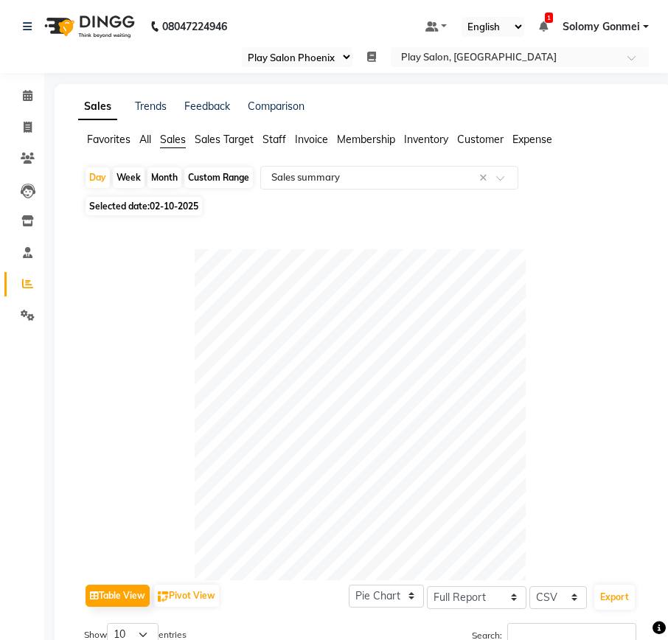
click at [473, 137] on span "Customer" at bounding box center [480, 139] width 46 height 13
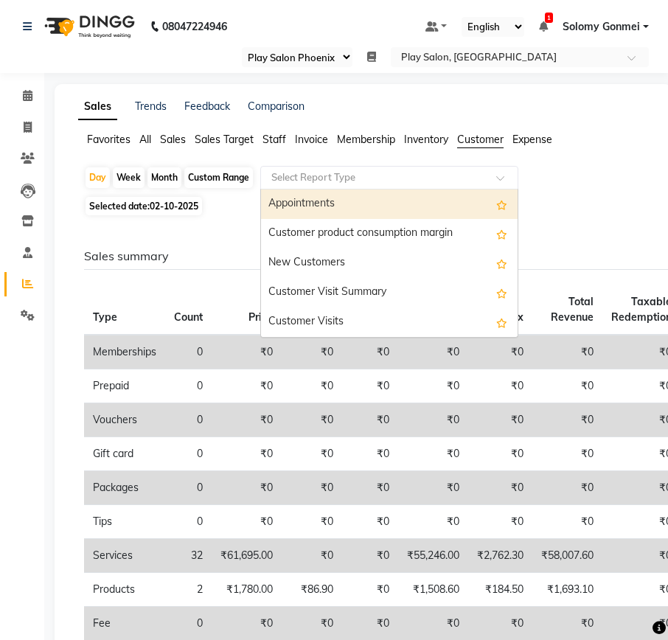
click at [403, 176] on input "text" at bounding box center [374, 177] width 212 height 15
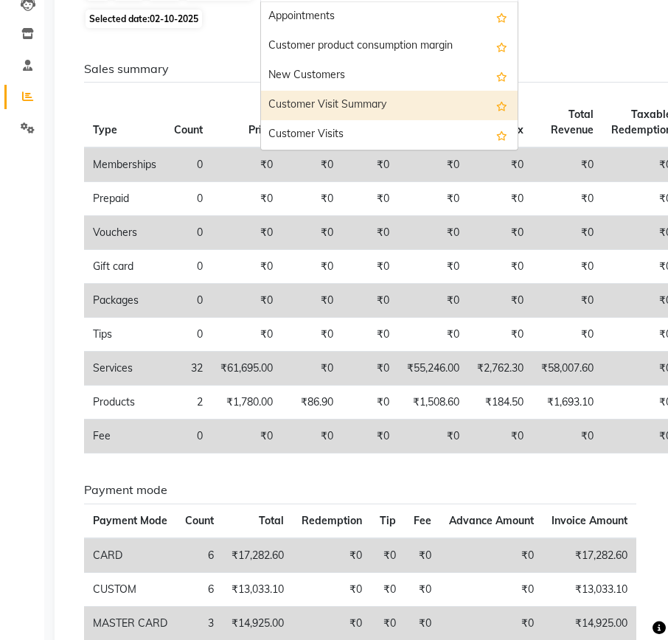
scroll to position [221, 0]
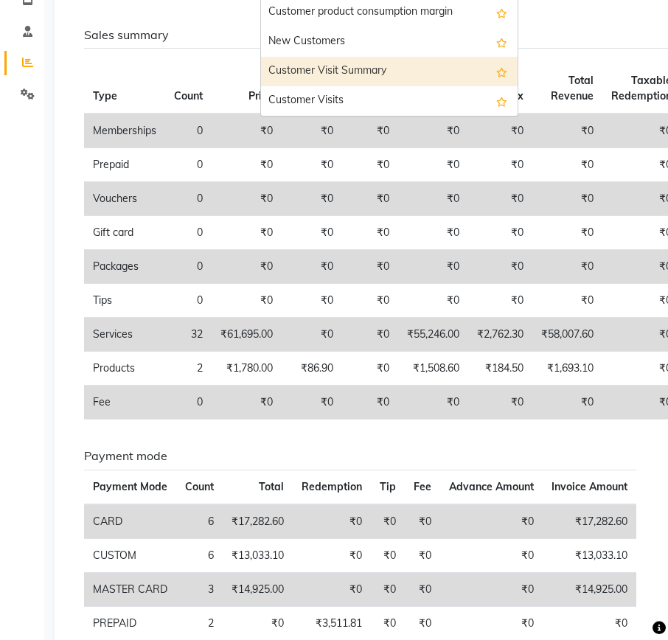
click at [362, 68] on div "Customer Visit Summary" at bounding box center [389, 71] width 257 height 29
select select "full_report"
select select "csv"
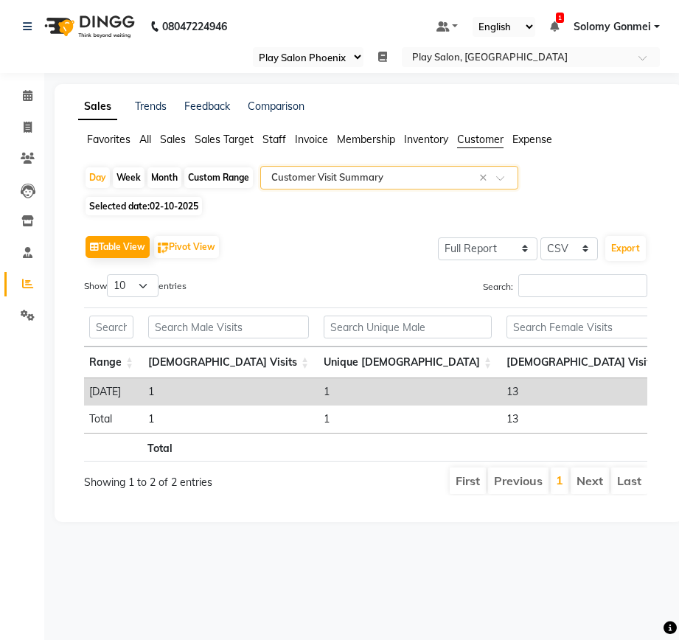
scroll to position [0, 19]
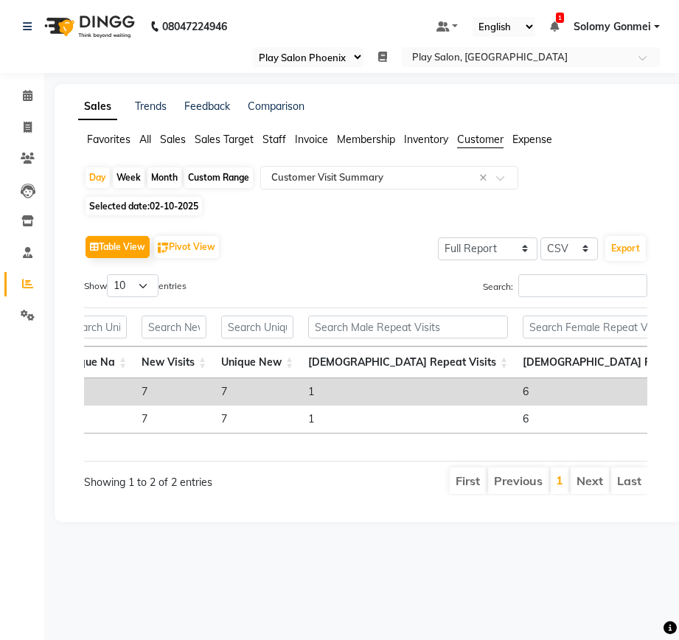
drag, startPoint x: 174, startPoint y: 136, endPoint x: 274, endPoint y: 150, distance: 100.4
click at [174, 136] on span "Sales" at bounding box center [173, 139] width 26 height 13
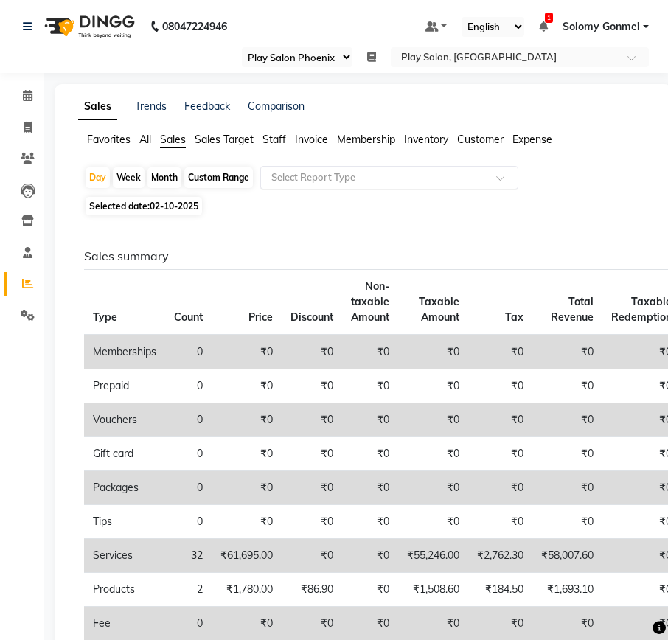
drag, startPoint x: 319, startPoint y: 171, endPoint x: 323, endPoint y: 178, distance: 8.2
click at [320, 171] on input "text" at bounding box center [374, 177] width 212 height 15
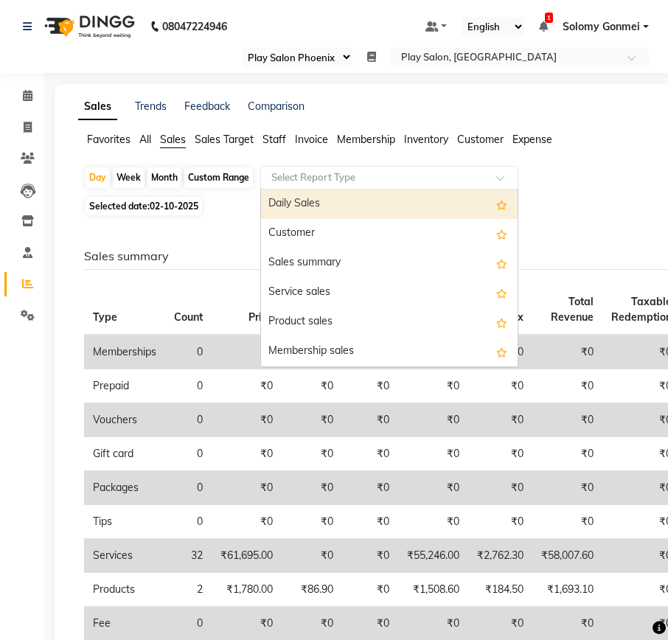
click at [315, 206] on div "Daily Sales" at bounding box center [389, 203] width 257 height 29
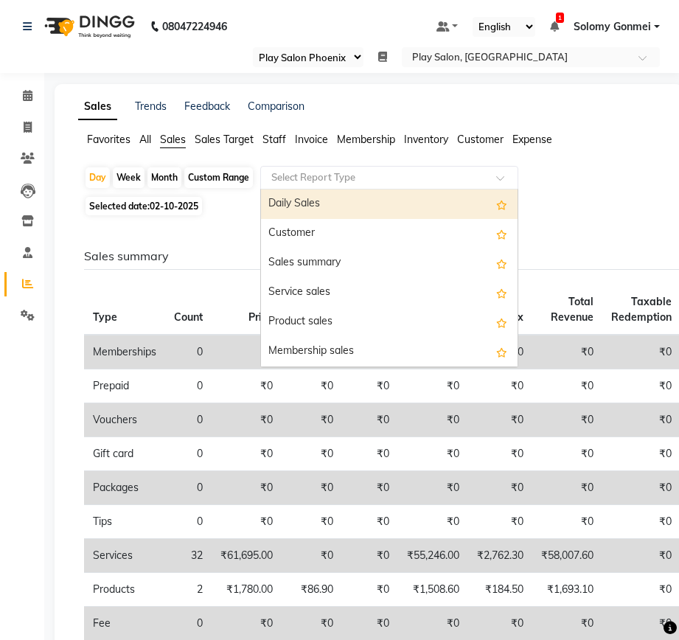
select select "full_report"
select select "csv"
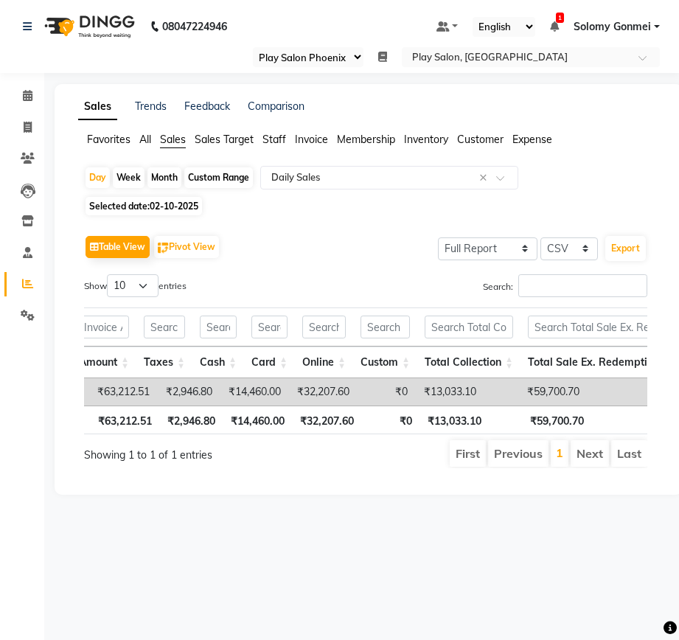
click at [205, 181] on div "Custom Range" at bounding box center [218, 177] width 69 height 21
select select "10"
select select "2025"
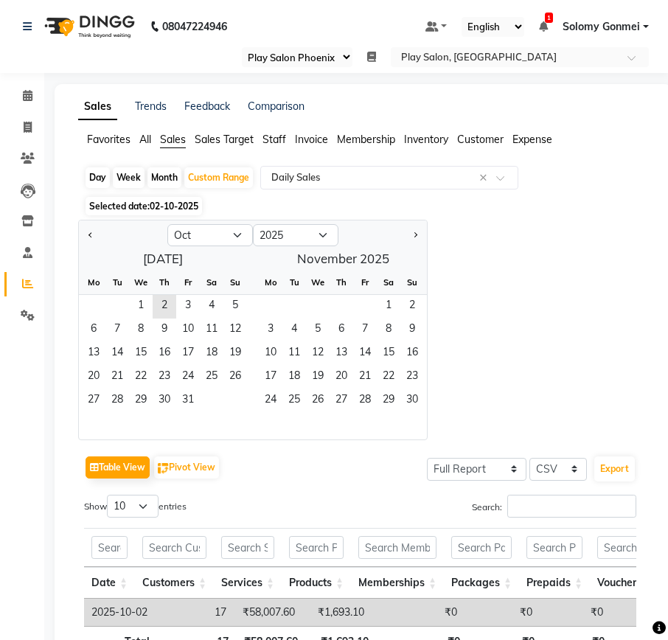
click at [157, 208] on span "02-10-2025" at bounding box center [174, 206] width 49 height 11
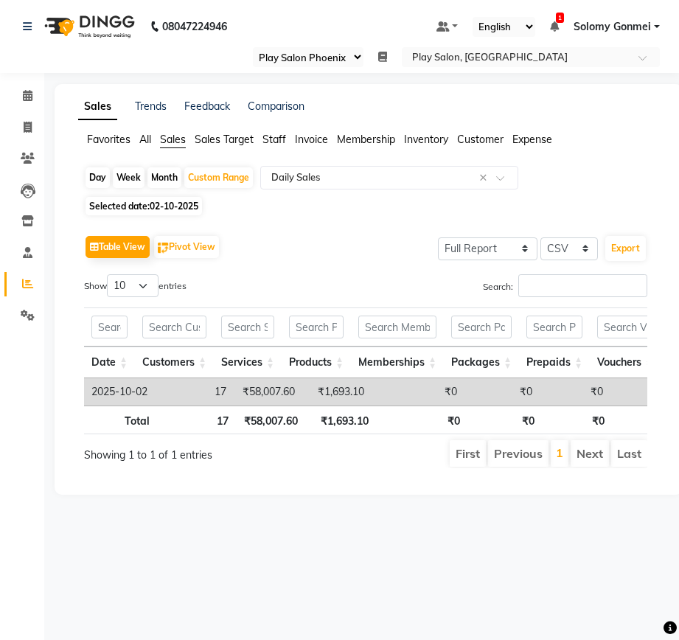
click at [163, 202] on span "02-10-2025" at bounding box center [174, 206] width 49 height 11
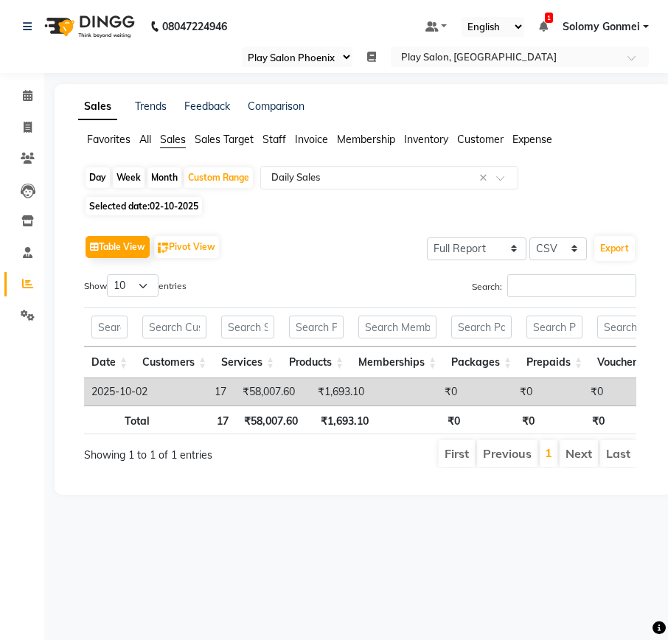
select select "10"
select select "2025"
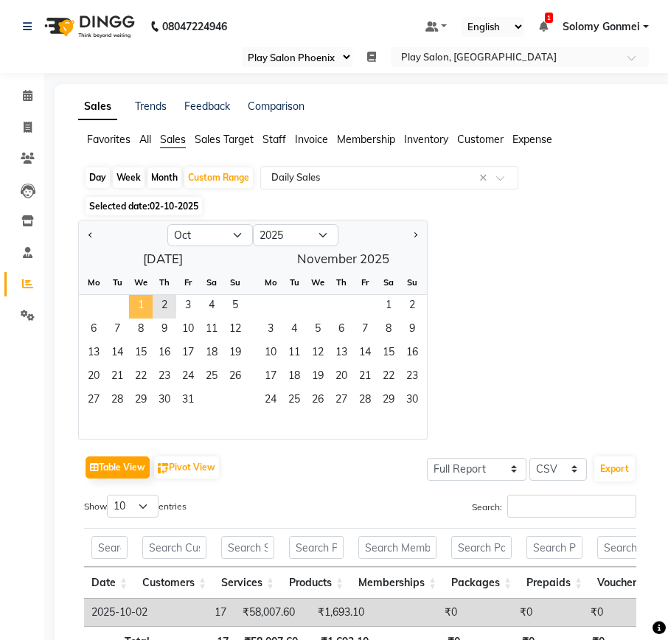
click at [137, 304] on span "1" at bounding box center [141, 307] width 24 height 24
click at [160, 302] on span "2" at bounding box center [165, 307] width 24 height 24
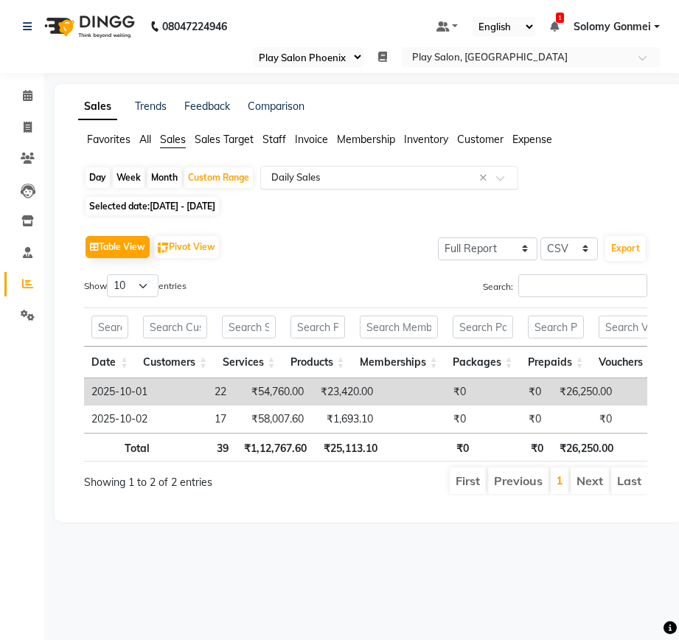
click at [335, 175] on input "text" at bounding box center [374, 177] width 212 height 15
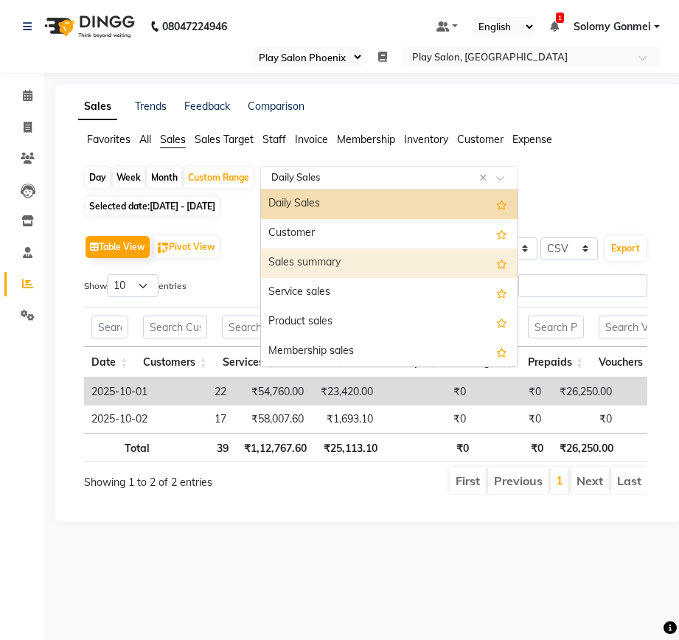
click at [315, 258] on div "Sales summary" at bounding box center [389, 262] width 257 height 29
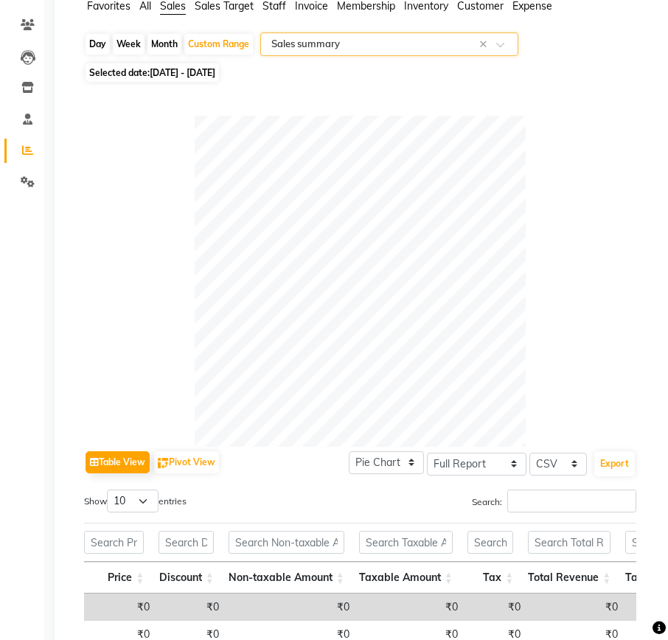
scroll to position [97, 0]
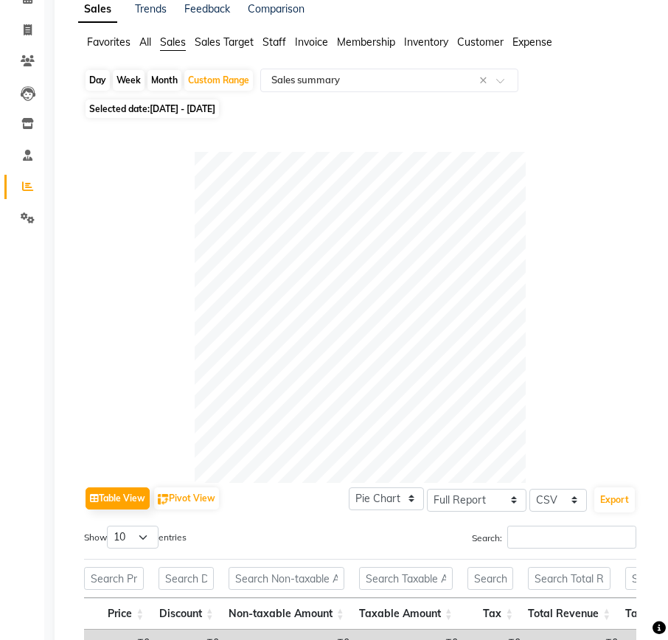
click at [99, 78] on div "Day" at bounding box center [98, 80] width 24 height 21
select select "10"
select select "2025"
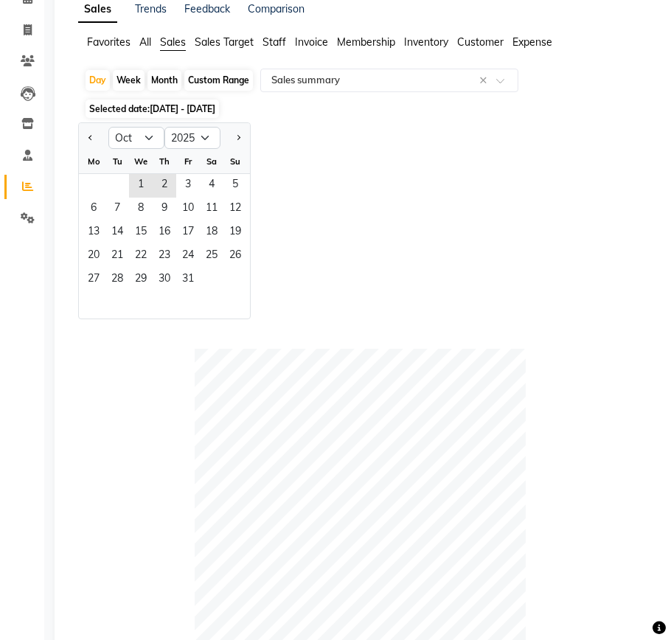
click at [276, 43] on span "Staff" at bounding box center [274, 41] width 24 height 13
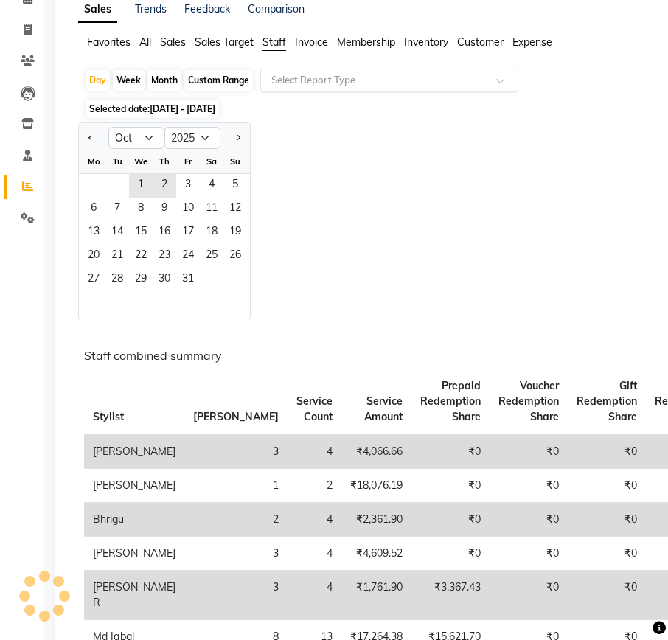
click at [333, 80] on input "text" at bounding box center [374, 80] width 212 height 15
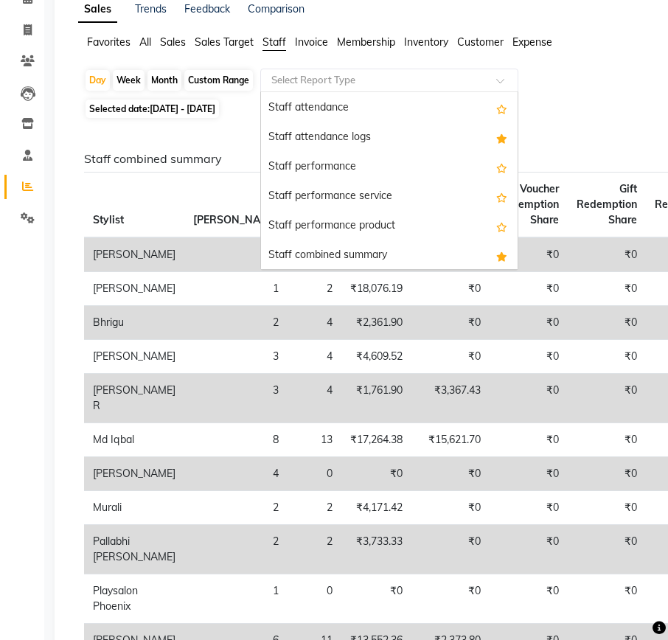
scroll to position [147, 0]
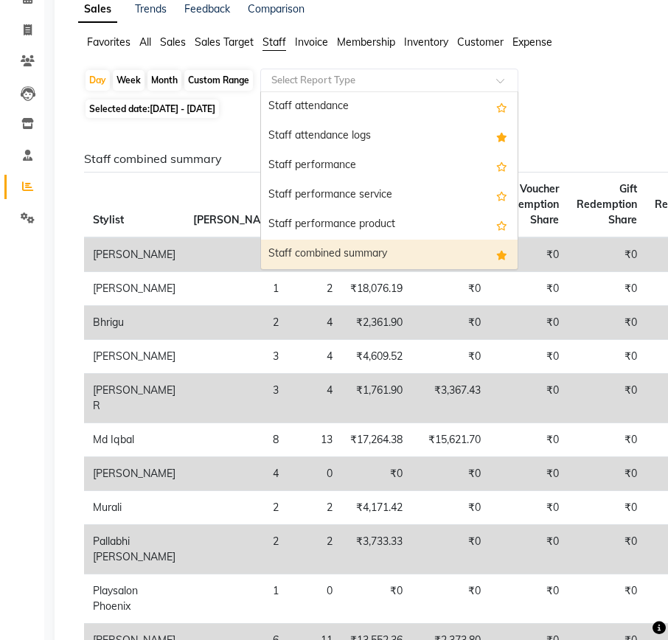
click at [344, 251] on div "Staff combined summary" at bounding box center [389, 254] width 257 height 29
select select "full_report"
select select "csv"
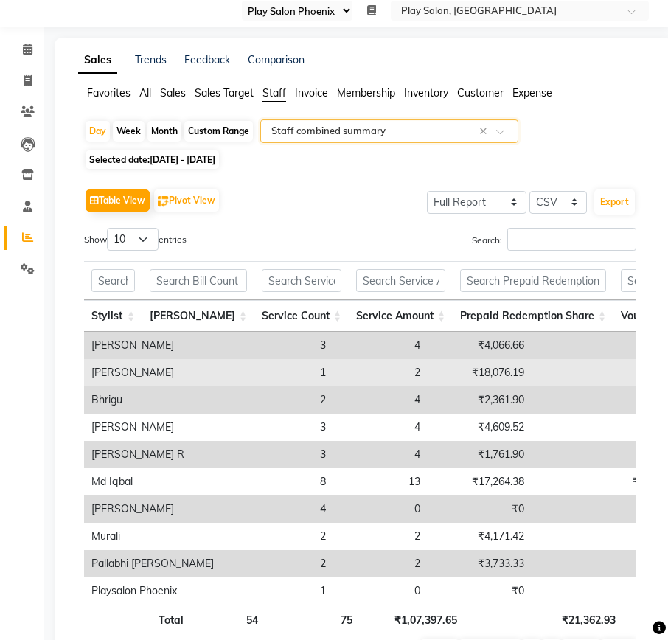
scroll to position [145, 0]
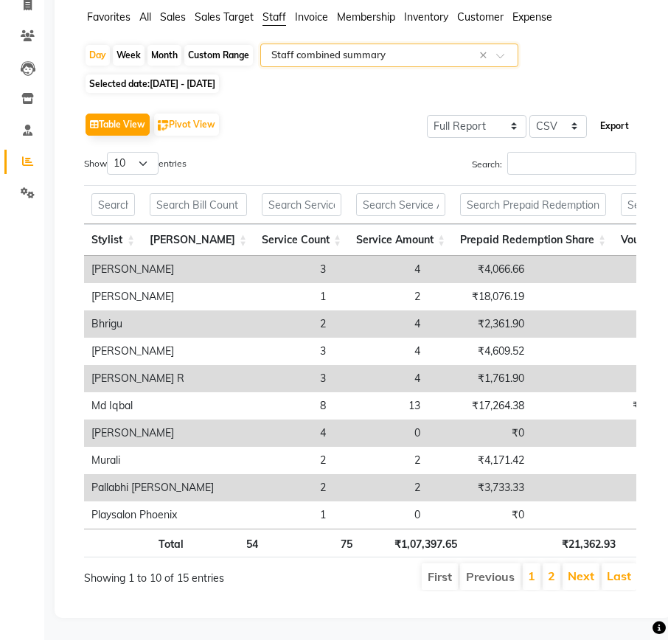
click at [613, 114] on button "Export" at bounding box center [614, 126] width 41 height 25
click at [161, 78] on span "01-10-2025 - 02-10-2025" at bounding box center [183, 83] width 66 height 11
select select "10"
select select "2025"
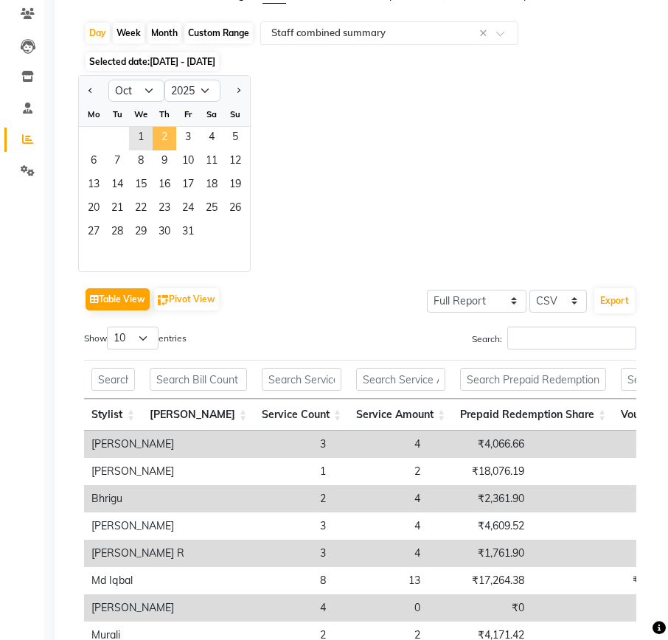
click at [161, 136] on span "2" at bounding box center [165, 139] width 24 height 24
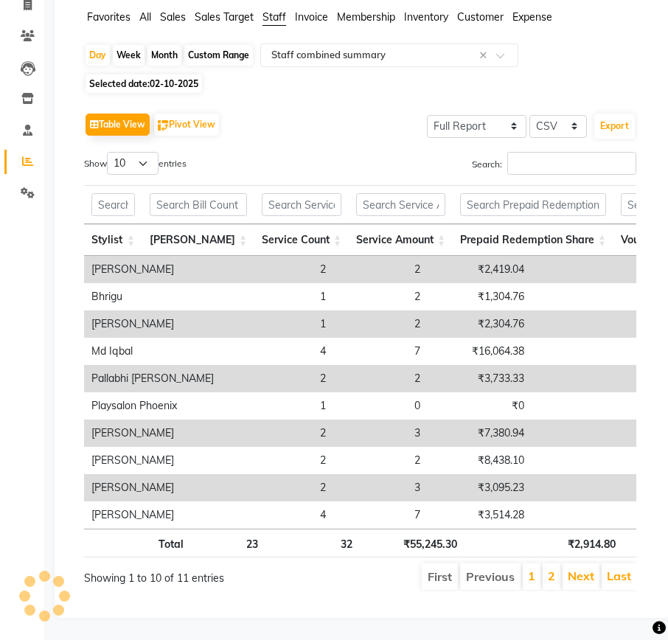
scroll to position [0, 0]
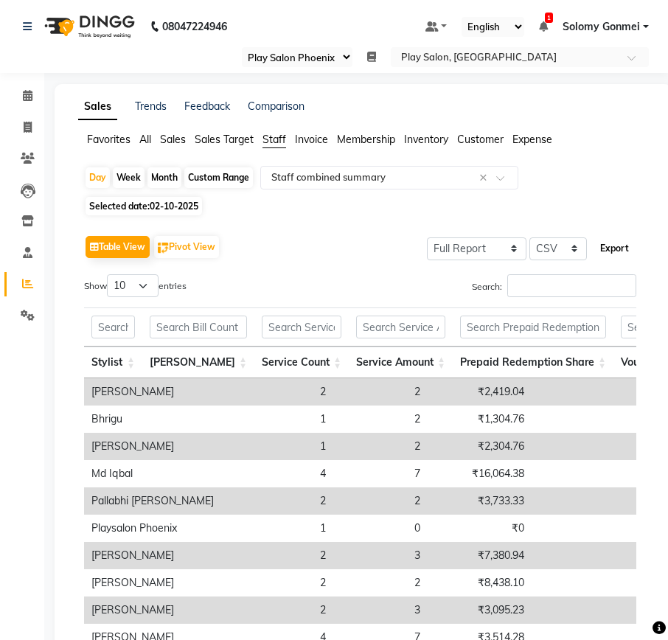
click at [620, 243] on button "Export" at bounding box center [614, 248] width 41 height 25
